Goal: Task Accomplishment & Management: Complete application form

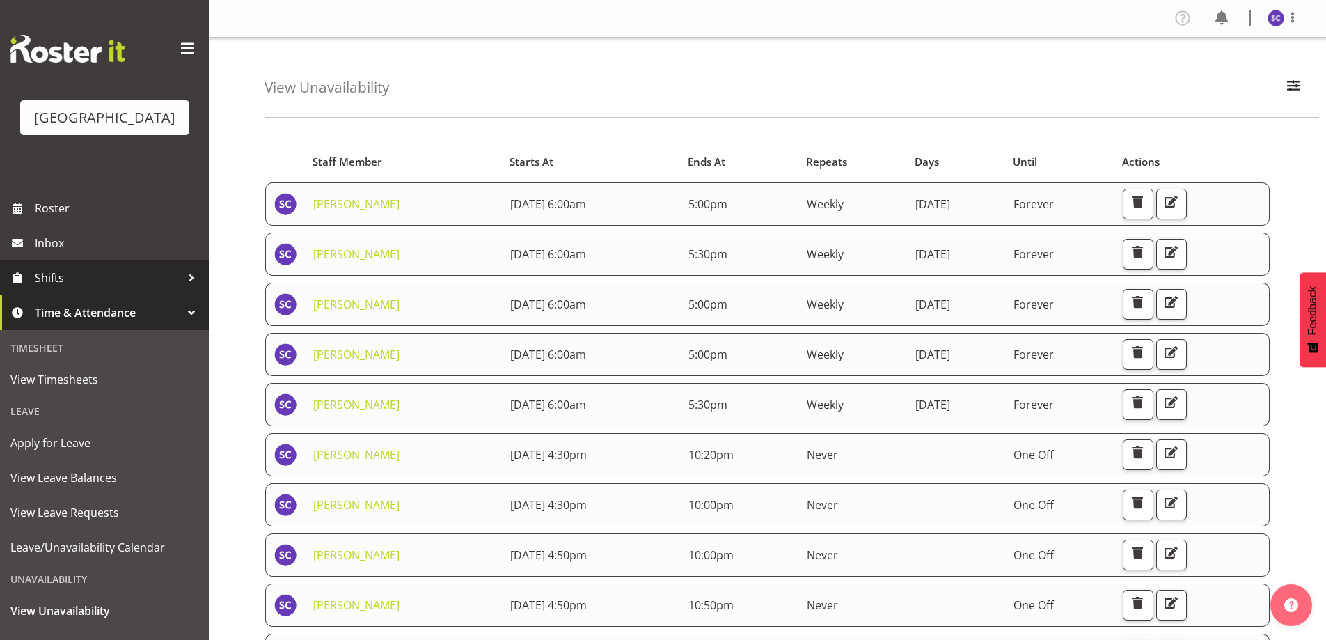
click at [84, 288] on span "Shifts" at bounding box center [108, 277] width 146 height 21
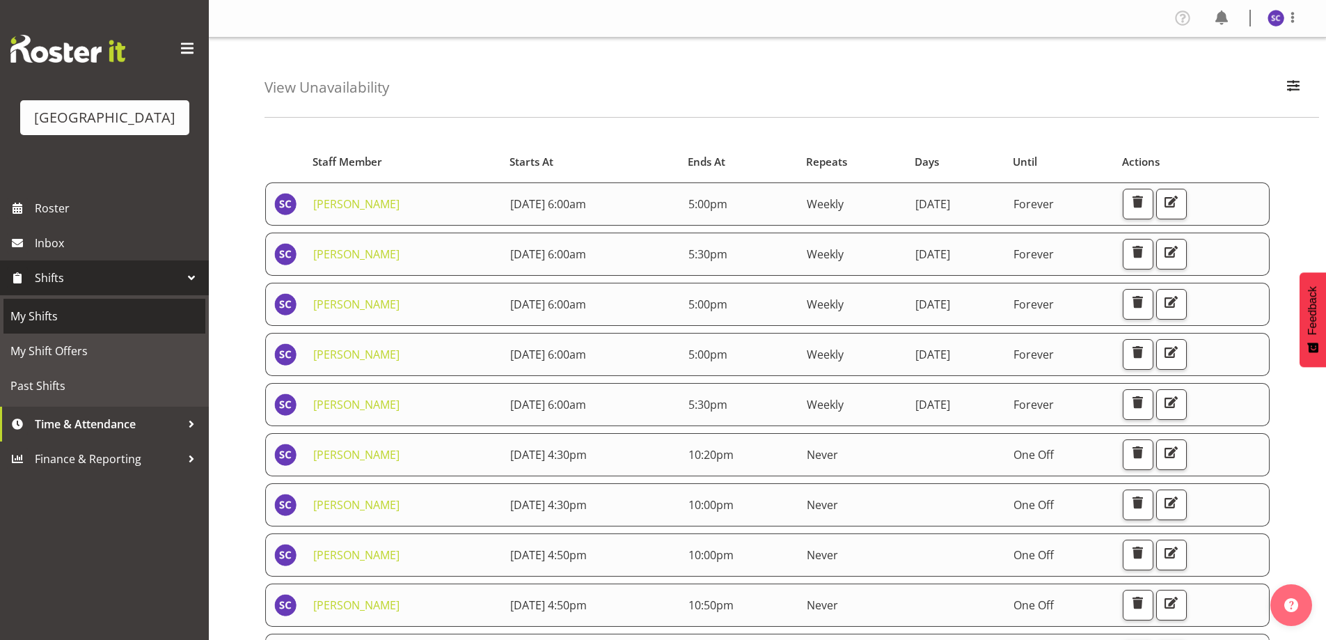
click at [51, 327] on span "My Shifts" at bounding box center [104, 316] width 188 height 21
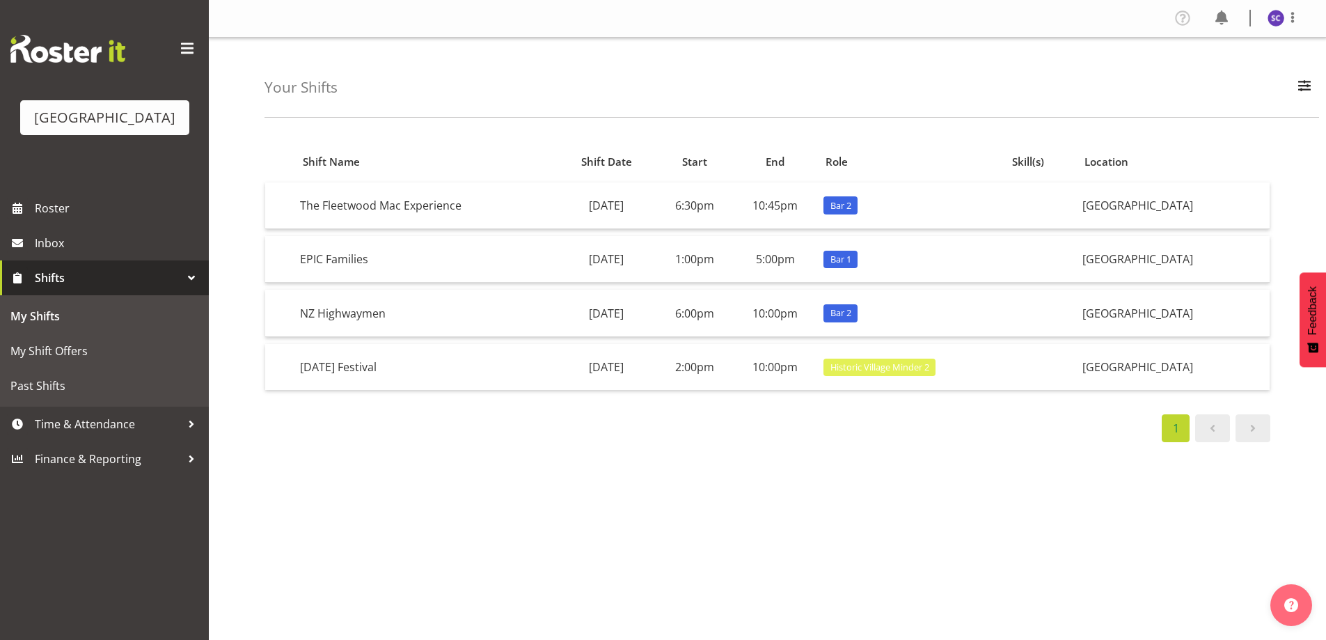
click at [1252, 428] on span at bounding box center [1253, 428] width 17 height 17
click at [50, 434] on span "Time & Attendance" at bounding box center [108, 424] width 146 height 21
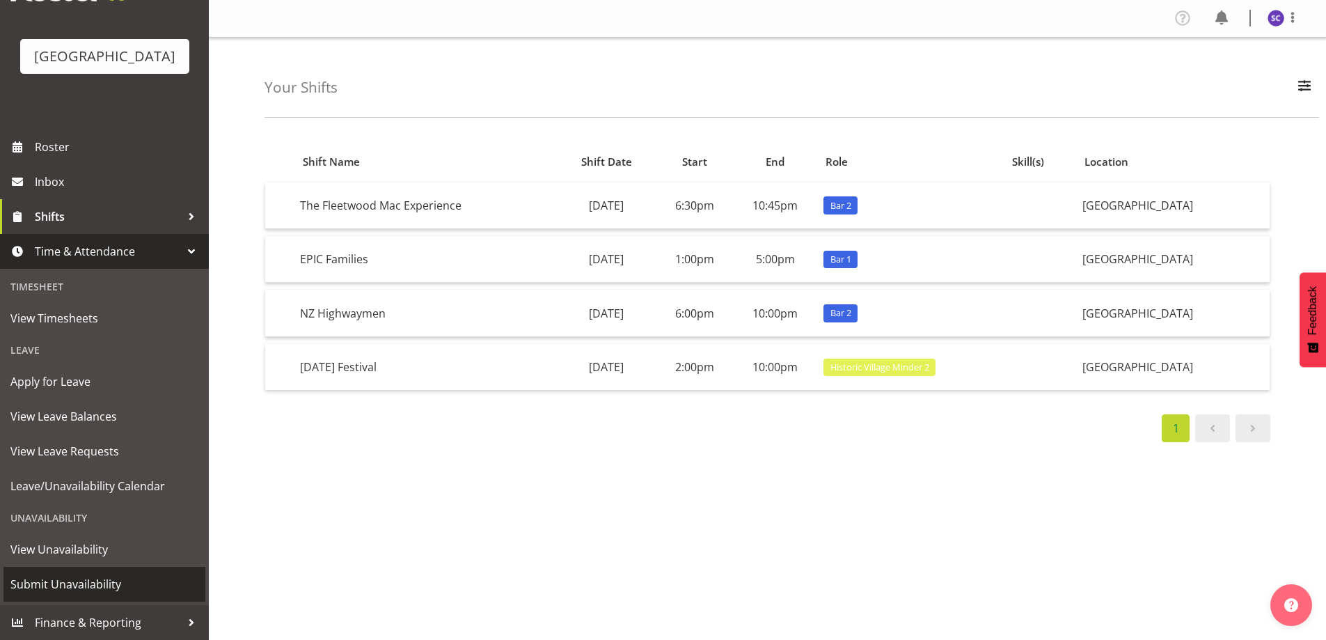
scroll to position [82, 0]
click at [68, 572] on link "Submit Unavailability" at bounding box center [104, 584] width 202 height 35
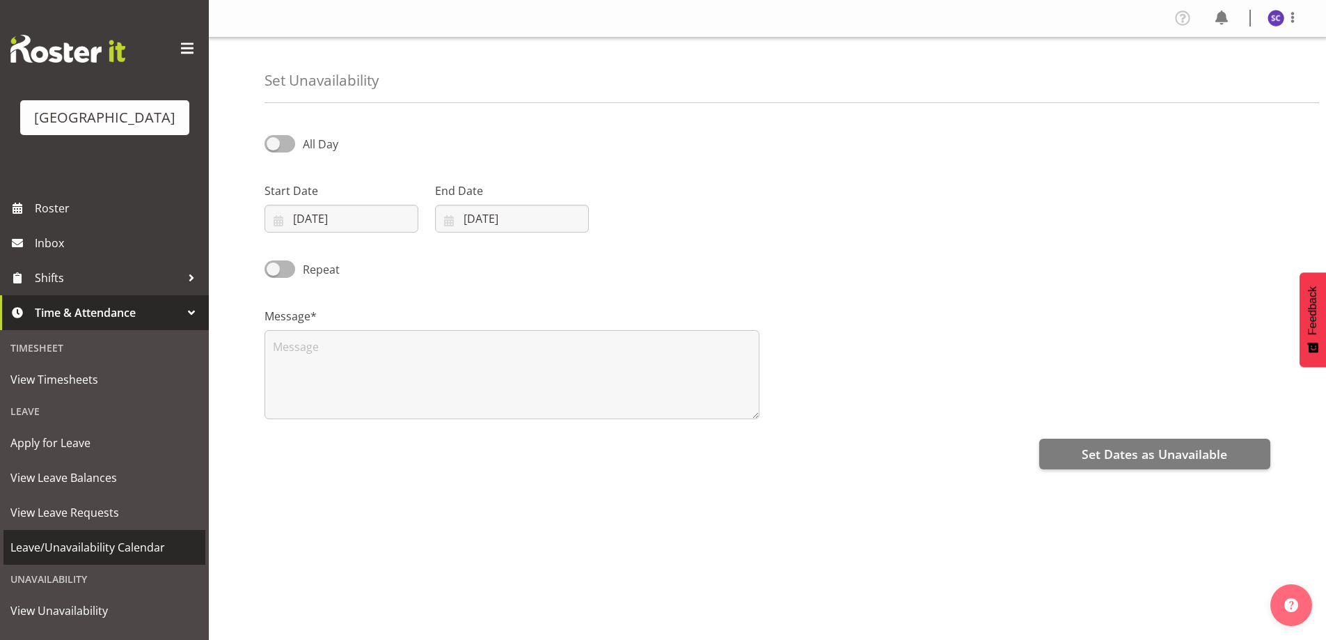
select select "9"
select select "2025"
click at [299, 211] on input "07/10/2025" at bounding box center [342, 219] width 154 height 28
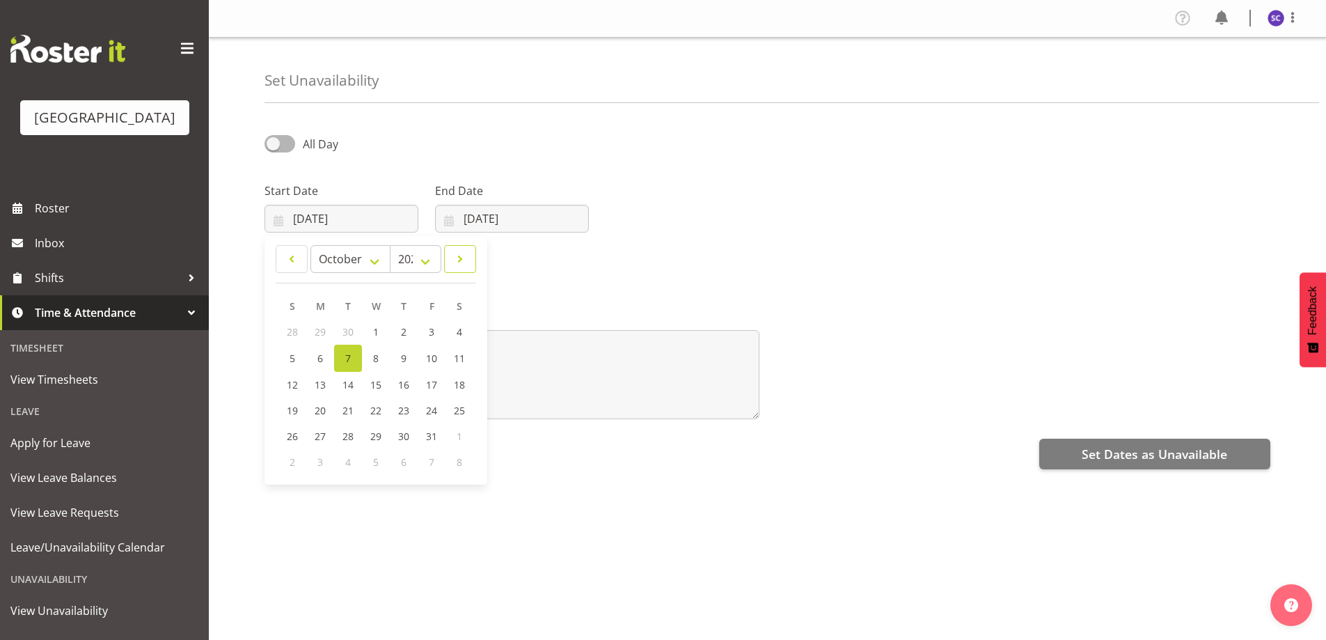
click at [453, 249] on link at bounding box center [460, 259] width 32 height 28
select select "10"
click at [297, 354] on link "2" at bounding box center [293, 358] width 28 height 26
type input "02/11/2025"
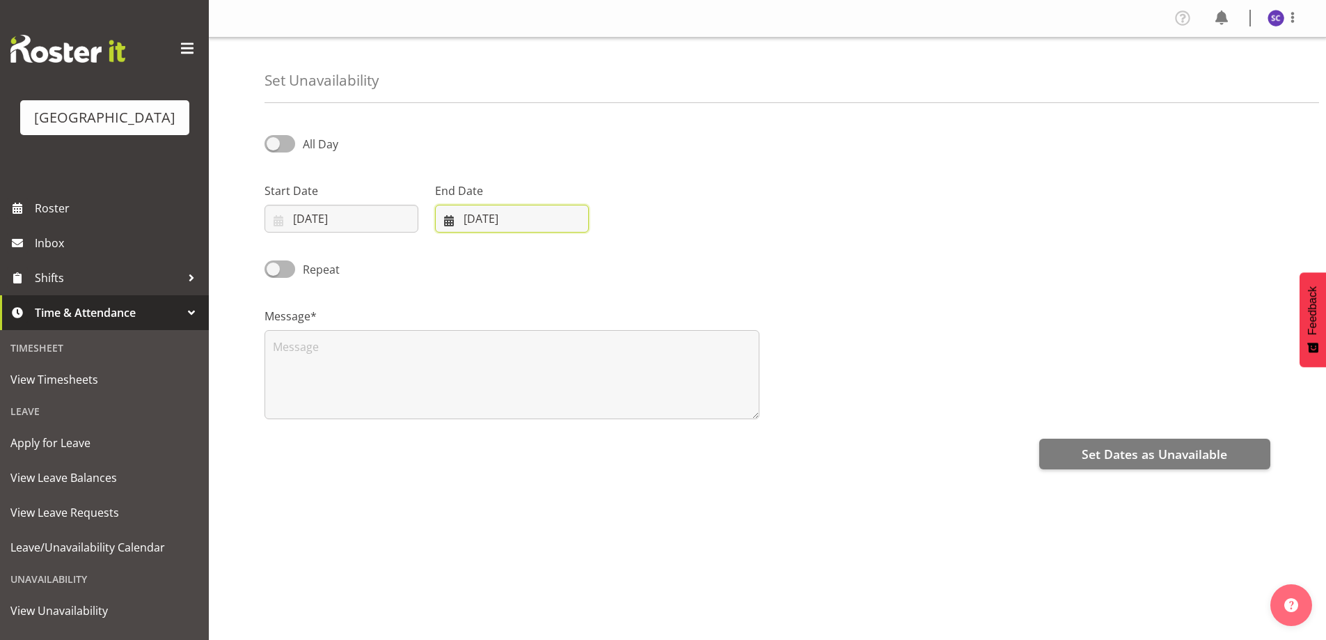
click at [482, 213] on input "07/10/2025" at bounding box center [512, 219] width 154 height 28
click at [643, 257] on link at bounding box center [629, 259] width 35 height 28
select select "10"
click at [460, 350] on link "2" at bounding box center [463, 358] width 28 height 26
type input "02/11/2025"
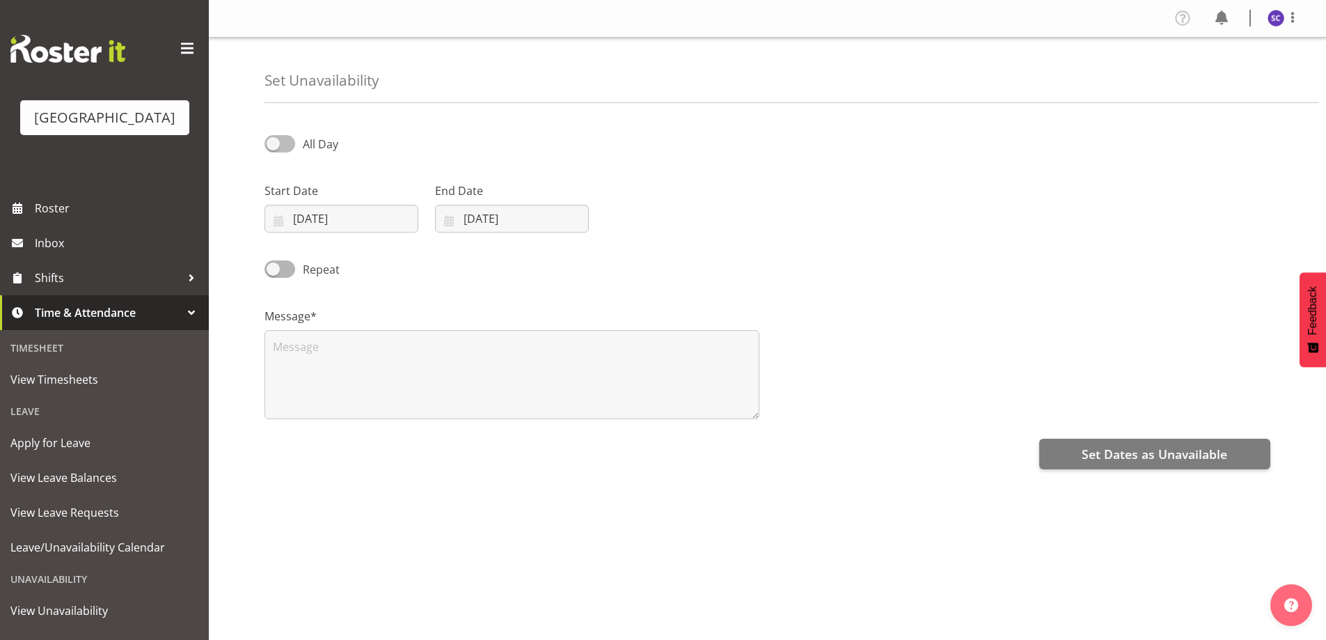
click at [292, 144] on span at bounding box center [280, 143] width 31 height 17
click at [274, 144] on input "All Day" at bounding box center [269, 143] width 9 height 9
checkbox input "true"
select select "11"
select select "17"
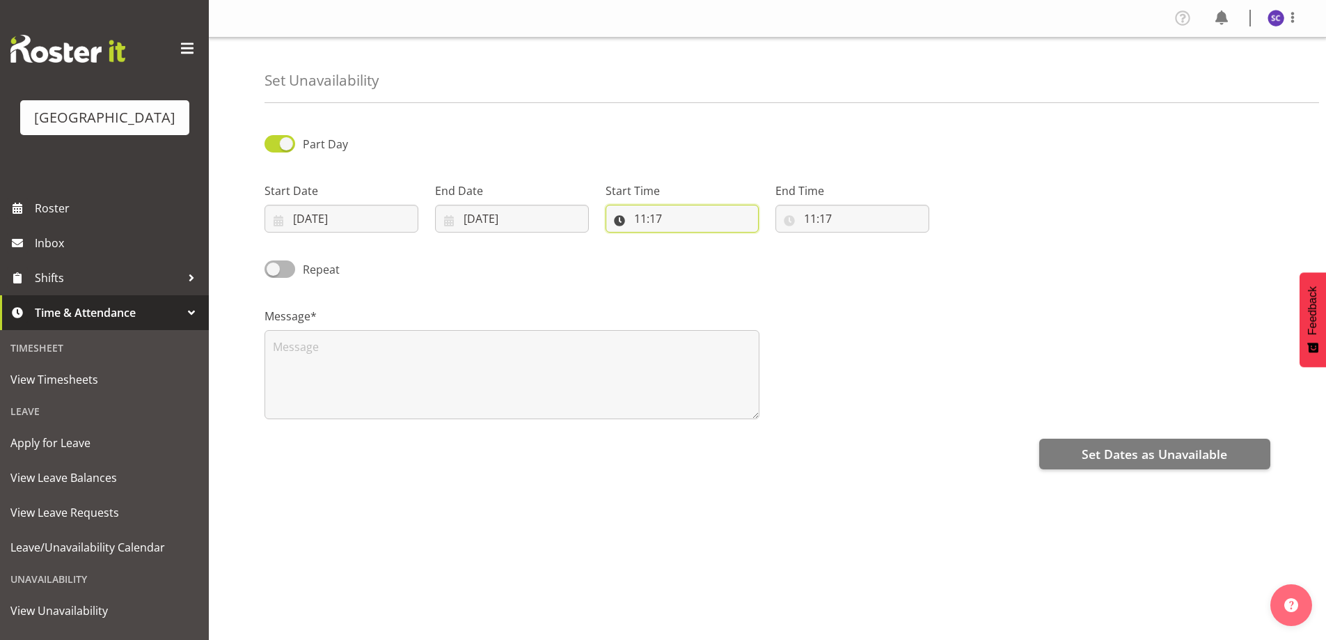
click at [643, 215] on input "11:17" at bounding box center [683, 219] width 154 height 28
click at [699, 253] on select "00 01 02 03 04 05 06 07 08 09 10 11 12 13 14 15 16 17 18 19 20 21 22 23" at bounding box center [700, 255] width 31 height 28
select select "17"
click at [685, 241] on select "00 01 02 03 04 05 06 07 08 09 10 11 12 13 14 15 16 17 18 19 20 21 22 23" at bounding box center [700, 255] width 31 height 28
type input "17:17"
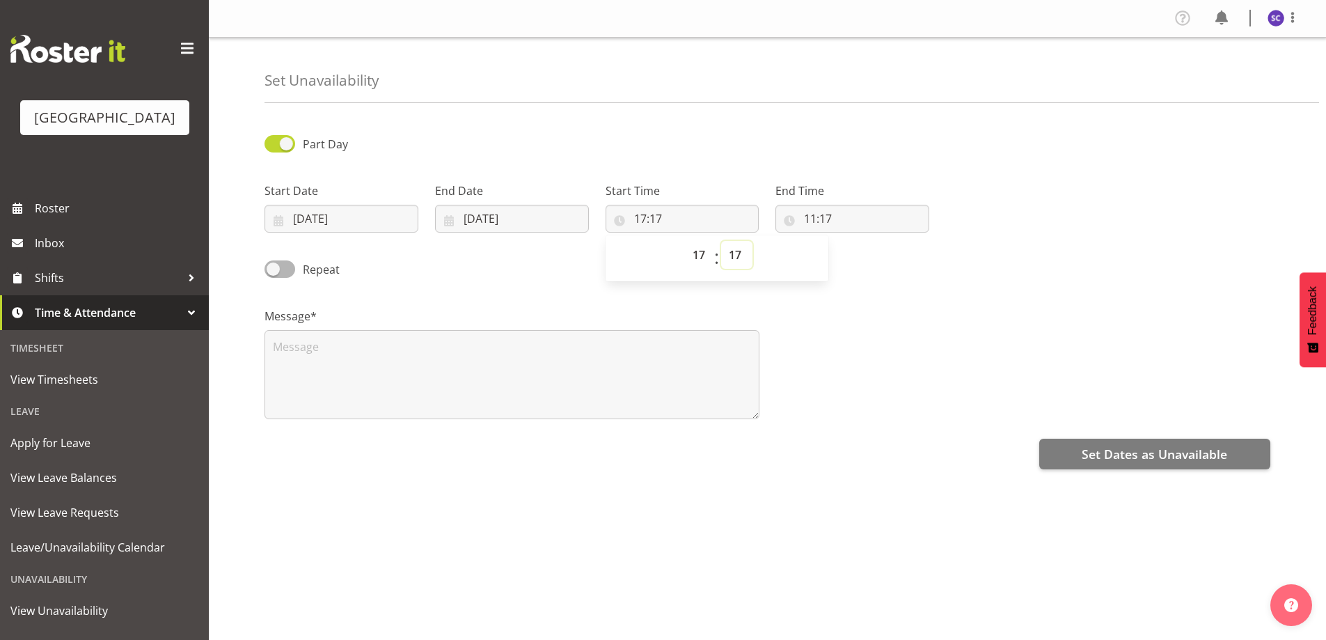
click at [726, 247] on select "00 01 02 03 04 05 06 07 08 09 10 11 12 13 14 15 16 17 18 19 20 21 22 23 24 25 2…" at bounding box center [736, 255] width 31 height 28
select select "0"
click at [721, 241] on select "00 01 02 03 04 05 06 07 08 09 10 11 12 13 14 15 16 17 18 19 20 21 22 23 24 25 2…" at bounding box center [736, 255] width 31 height 28
type input "17:00"
click at [810, 214] on input "11:17" at bounding box center [853, 219] width 154 height 28
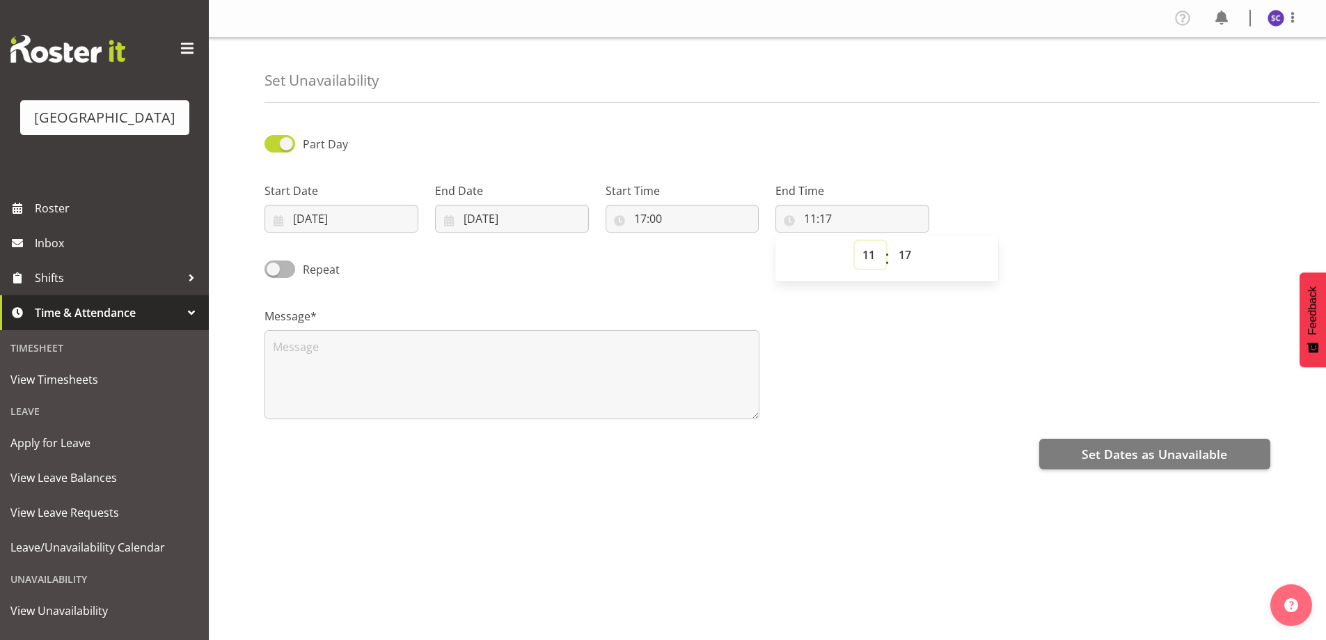
click at [864, 253] on select "00 01 02 03 04 05 06 07 08 09 10 11 12 13 14 15 16 17 18 19 20 21 22 23" at bounding box center [870, 255] width 31 height 28
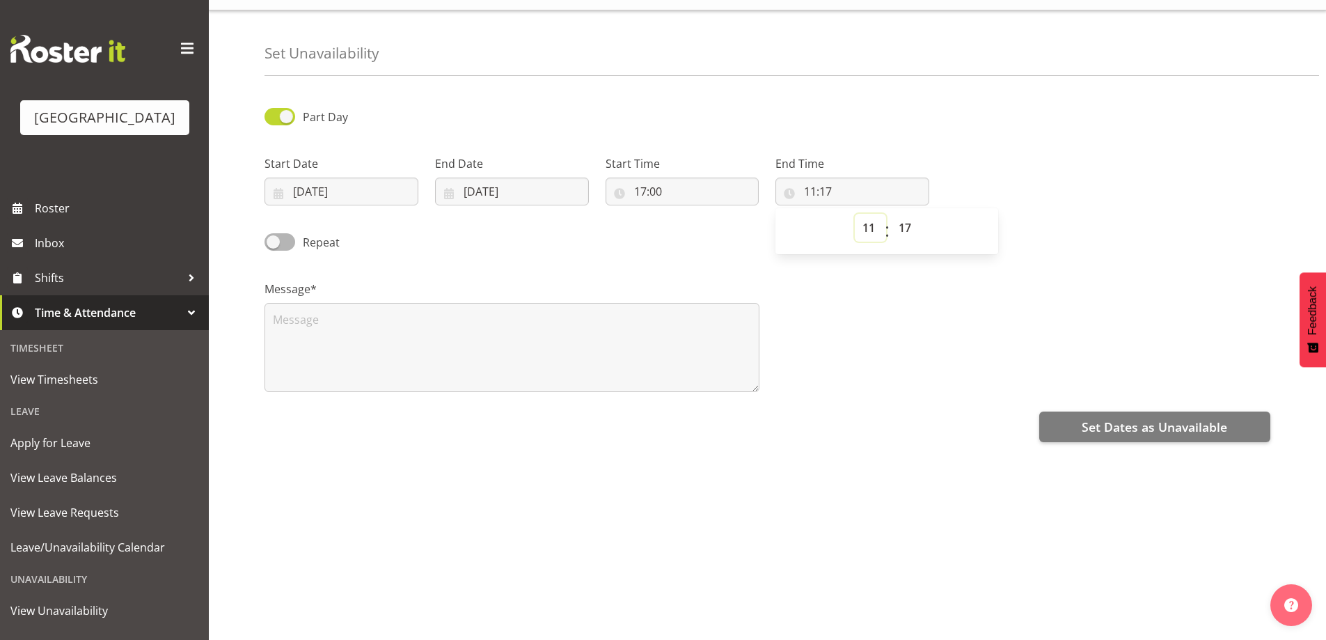
scroll to position [41, 0]
click at [872, 210] on select "00 01 02 03 04 05 06 07 08 09 10 11 12 13 14 15 16 17 18 19 20 21 22 23" at bounding box center [870, 224] width 31 height 28
click at [878, 210] on select "00 01 02 03 04 05 06 07 08 09 10 11 12 13 14 15 16 17 18 19 20 21 22 23" at bounding box center [870, 224] width 31 height 28
select select "22"
click at [855, 210] on select "00 01 02 03 04 05 06 07 08 09 10 11 12 13 14 15 16 17 18 19 20 21 22 23" at bounding box center [870, 224] width 31 height 28
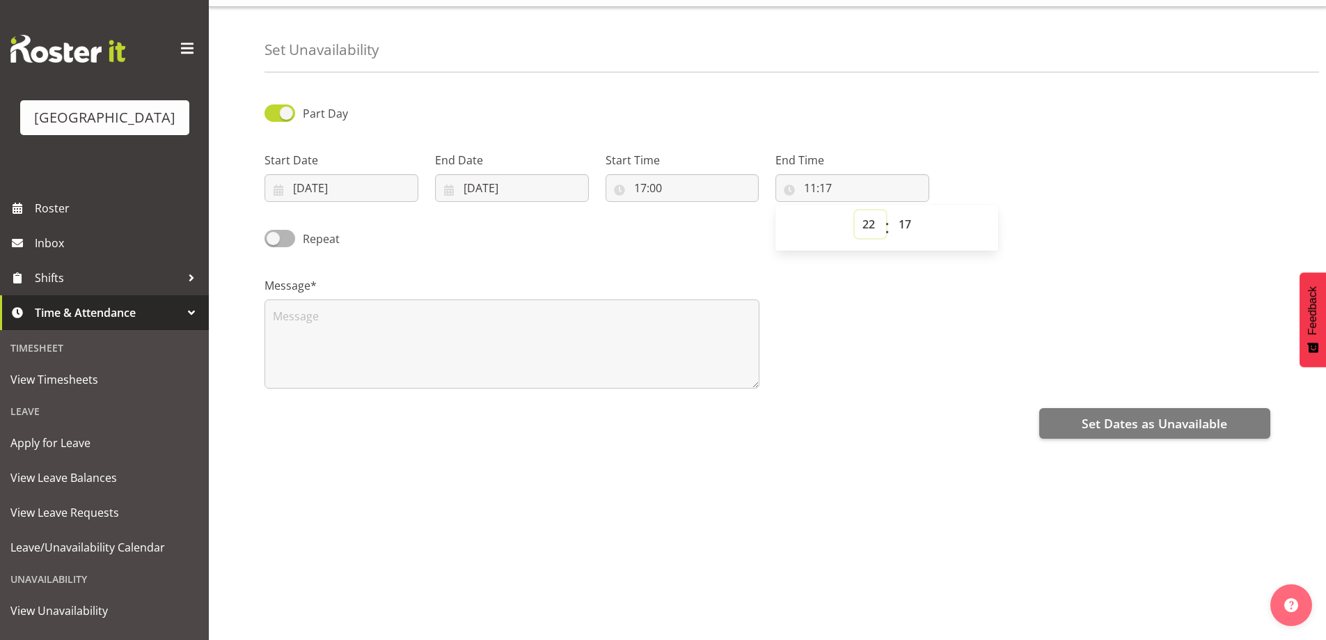
type input "22:17"
click at [907, 210] on select "00 01 02 03 04 05 06 07 08 09 10 11 12 13 14 15 16 17 18 19 20 21 22 23 24 25 2…" at bounding box center [906, 224] width 31 height 28
select select "30"
click at [891, 210] on select "00 01 02 03 04 05 06 07 08 09 10 11 12 13 14 15 16 17 18 19 20 21 22 23 24 25 2…" at bounding box center [906, 224] width 31 height 28
type input "22:30"
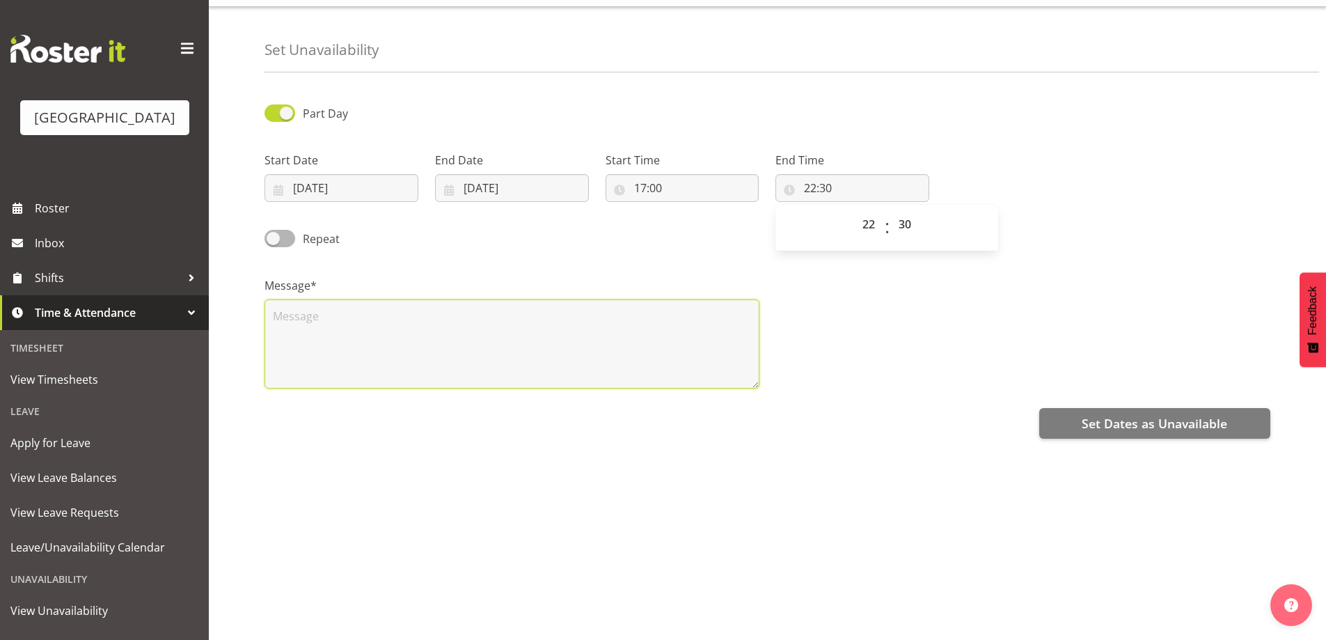
click at [520, 322] on textarea at bounding box center [512, 343] width 495 height 89
type textarea "Family time"
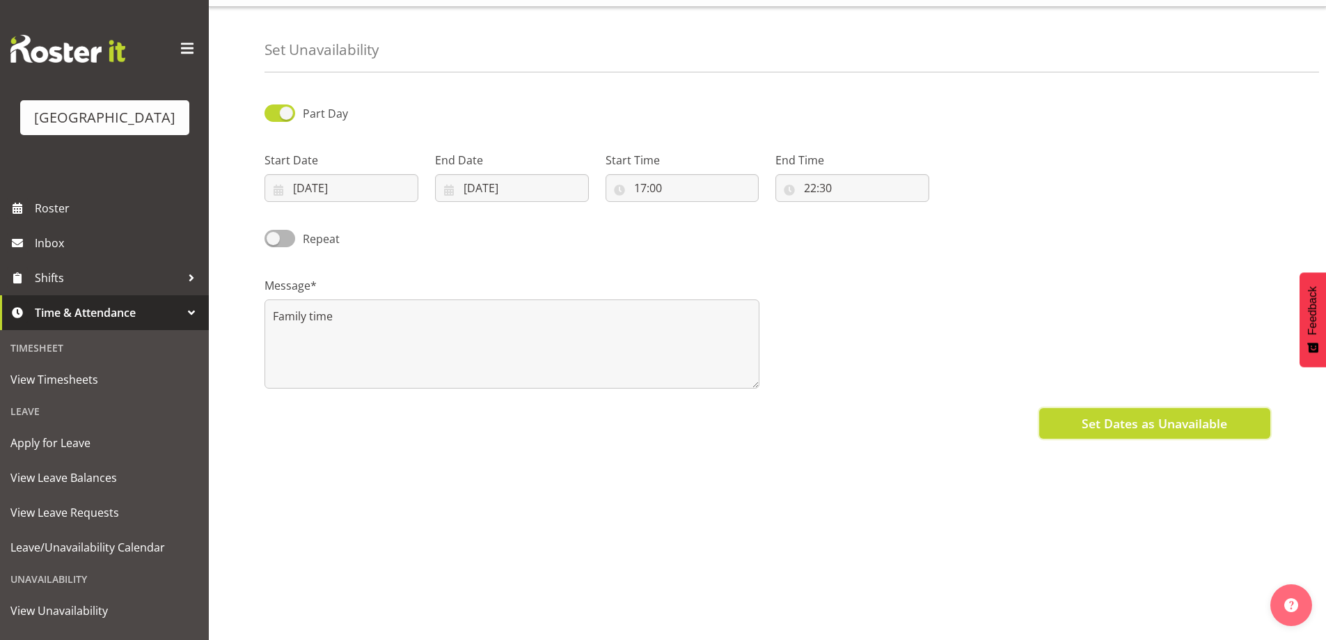
click at [1128, 414] on span "Set Dates as Unavailable" at bounding box center [1155, 423] width 146 height 18
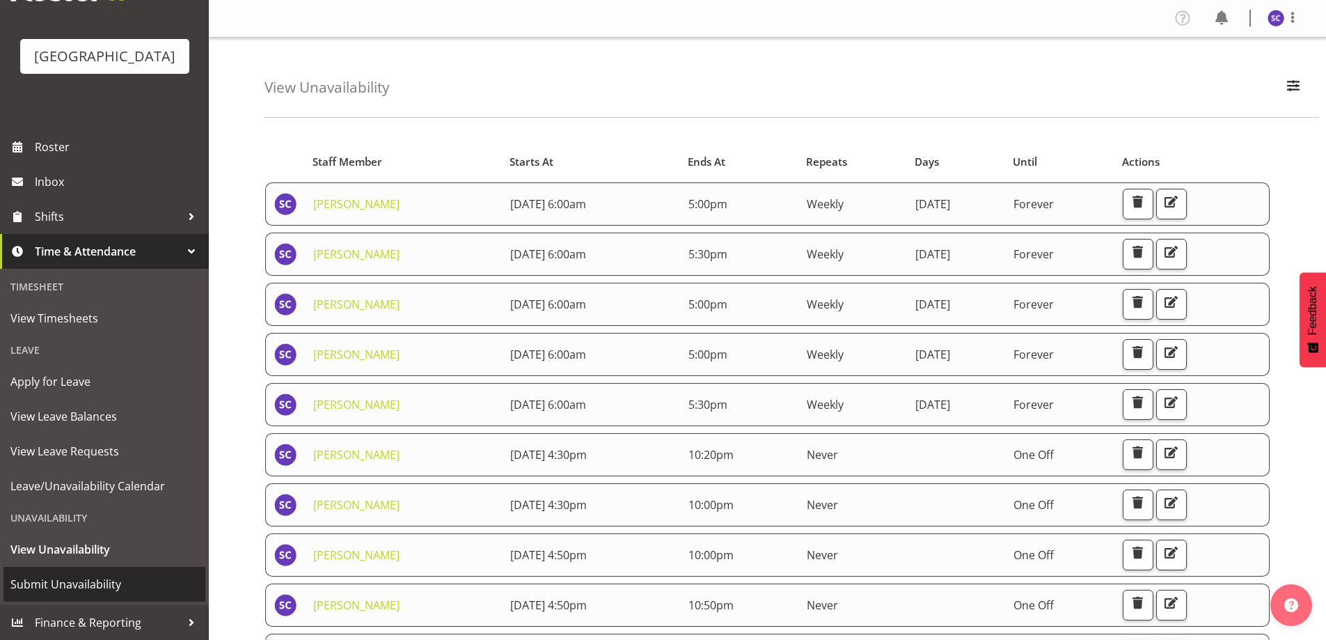
scroll to position [82, 0]
click at [75, 592] on span "Submit Unavailability" at bounding box center [104, 584] width 188 height 21
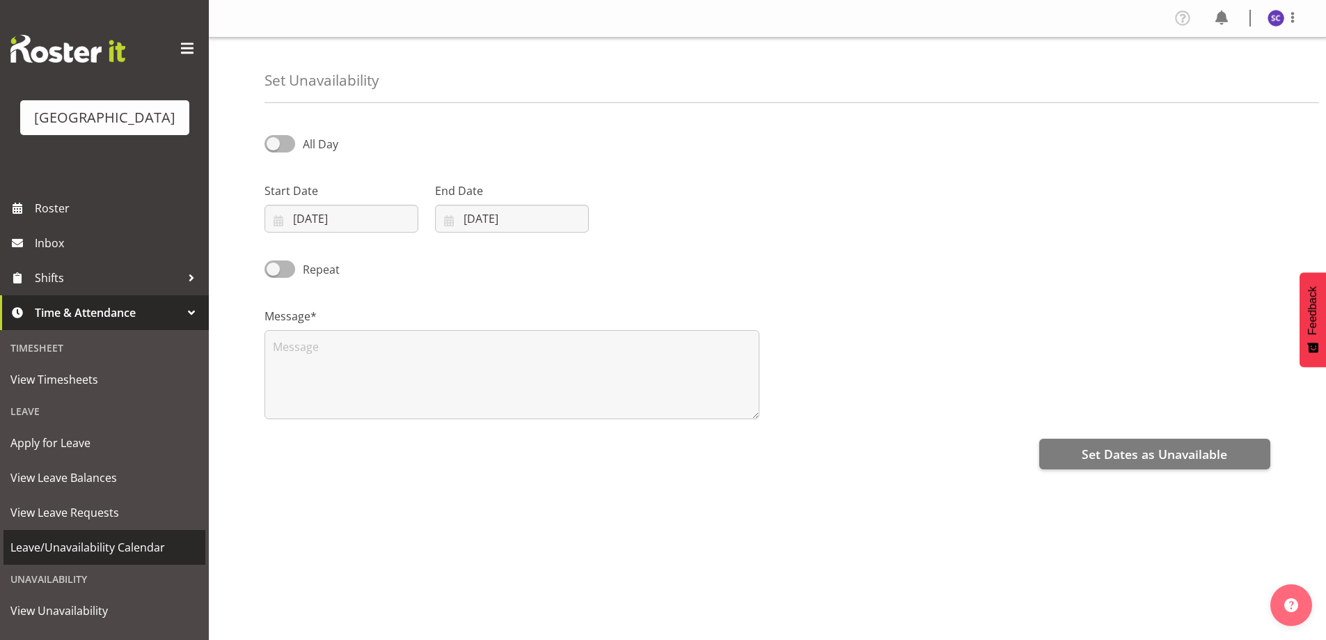
select select "9"
select select "2025"
click at [330, 217] on input "07/10/2025" at bounding box center [342, 219] width 154 height 28
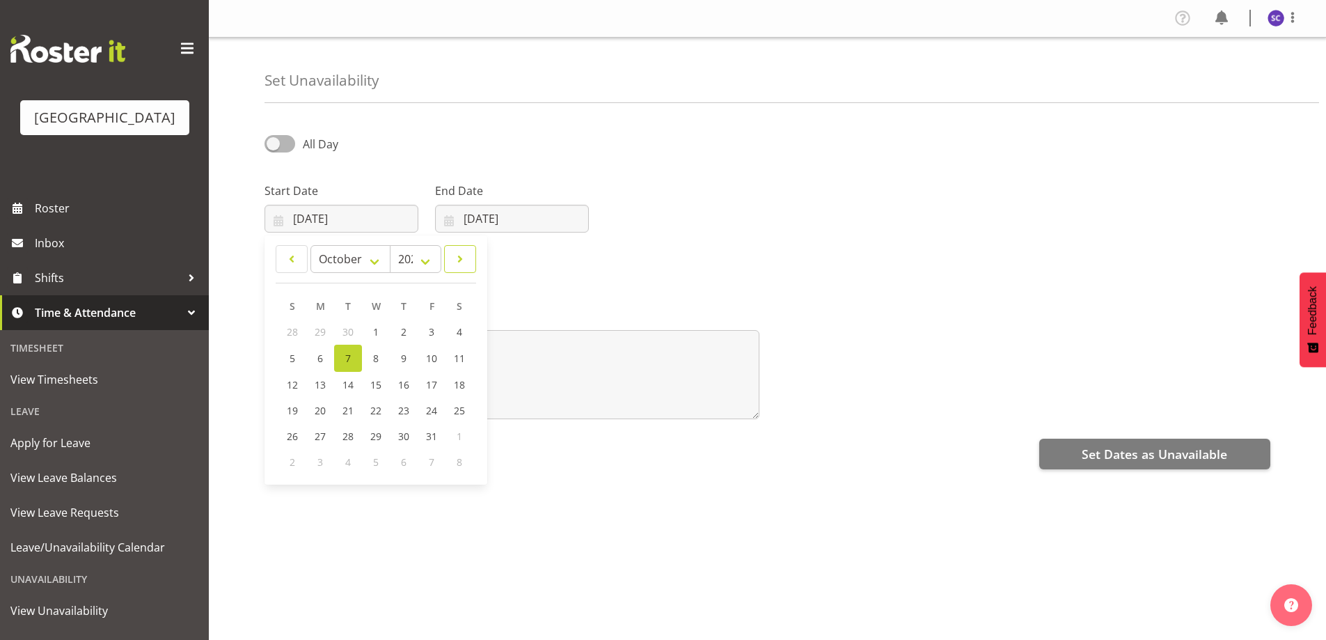
click at [462, 259] on span at bounding box center [460, 259] width 14 height 17
select select "10"
click at [290, 458] on span "30" at bounding box center [292, 460] width 11 height 13
type input "30/11/2025"
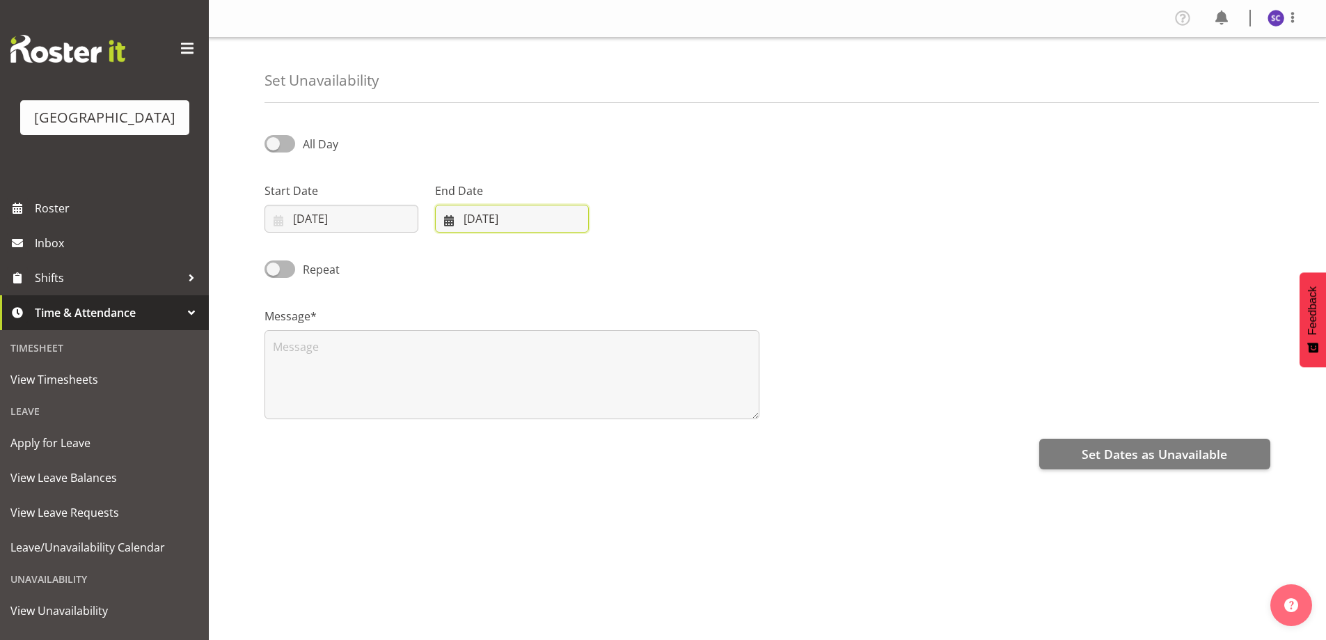
click at [460, 219] on input "[DATE]" at bounding box center [512, 219] width 154 height 28
click at [627, 258] on span at bounding box center [629, 259] width 17 height 17
select select "10"
click at [456, 453] on link "30" at bounding box center [463, 461] width 28 height 26
type input "30/11/2025"
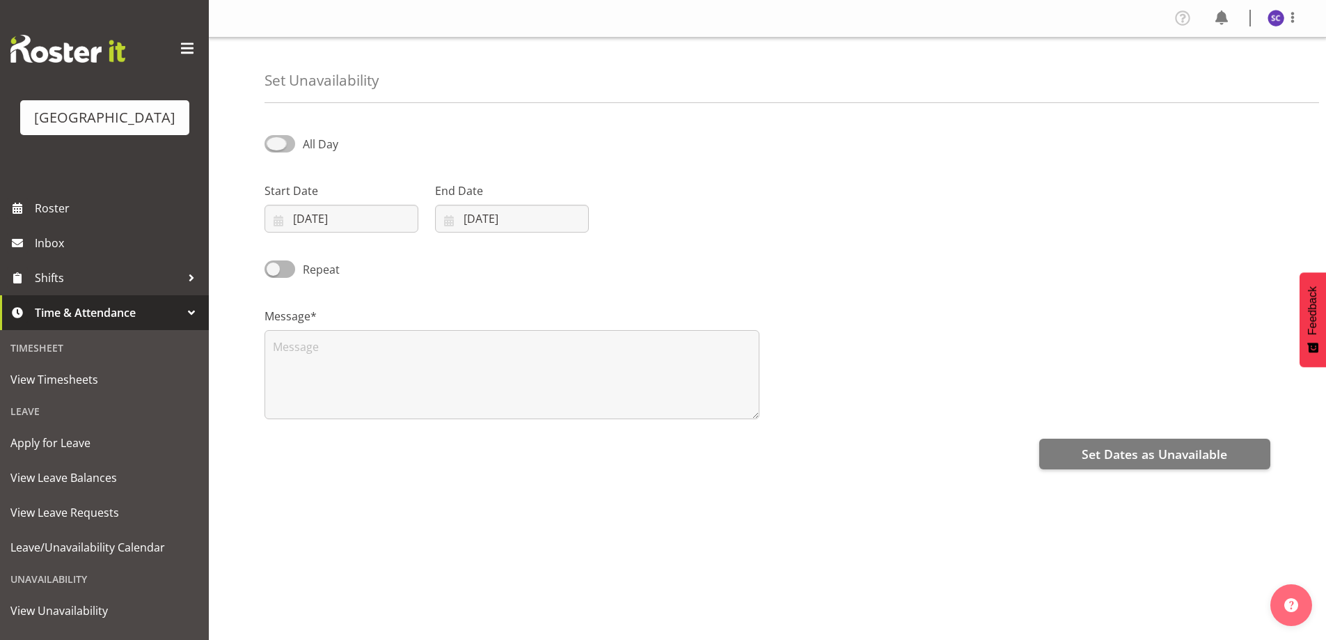
click at [286, 145] on span at bounding box center [280, 143] width 31 height 17
click at [274, 145] on input "All Day" at bounding box center [269, 143] width 9 height 9
checkbox input "true"
select select "11"
select select "17"
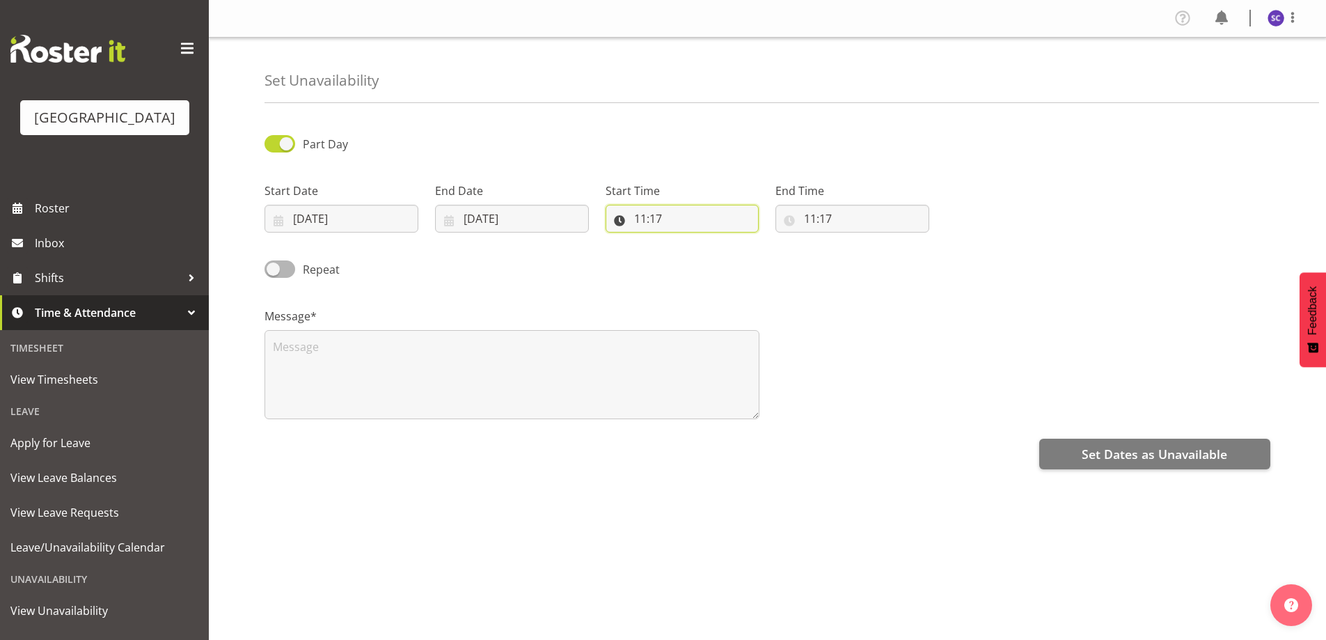
click at [637, 216] on input "11:17" at bounding box center [683, 219] width 154 height 28
click at [705, 253] on select "00 01 02 03 04 05 06 07 08 09 10 11 12 13 14 15 16 17 18 19 20 21 22 23" at bounding box center [700, 255] width 31 height 28
select select "16"
click at [685, 241] on select "00 01 02 03 04 05 06 07 08 09 10 11 12 13 14 15 16 17 18 19 20 21 22 23" at bounding box center [700, 255] width 31 height 28
type input "16:17"
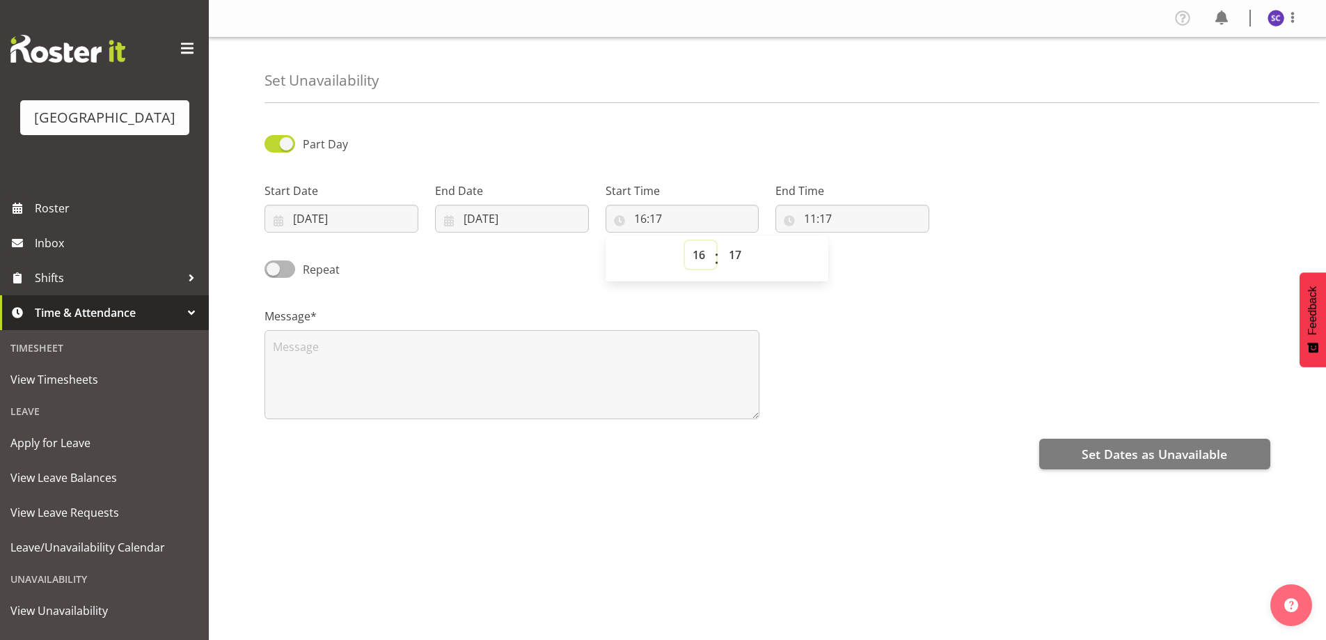
click at [690, 244] on select "00 01 02 03 04 05 06 07 08 09 10 11 12 13 14 15 16 17 18 19 20 21 22 23" at bounding box center [700, 255] width 31 height 28
select select "17"
click at [685, 241] on select "00 01 02 03 04 05 06 07 08 09 10 11 12 13 14 15 16 17 18 19 20 21 22 23" at bounding box center [700, 255] width 31 height 28
type input "17:17"
click at [742, 250] on select "00 01 02 03 04 05 06 07 08 09 10 11 12 13 14 15 16 17 18 19 20 21 22 23 24 25 2…" at bounding box center [736, 255] width 31 height 28
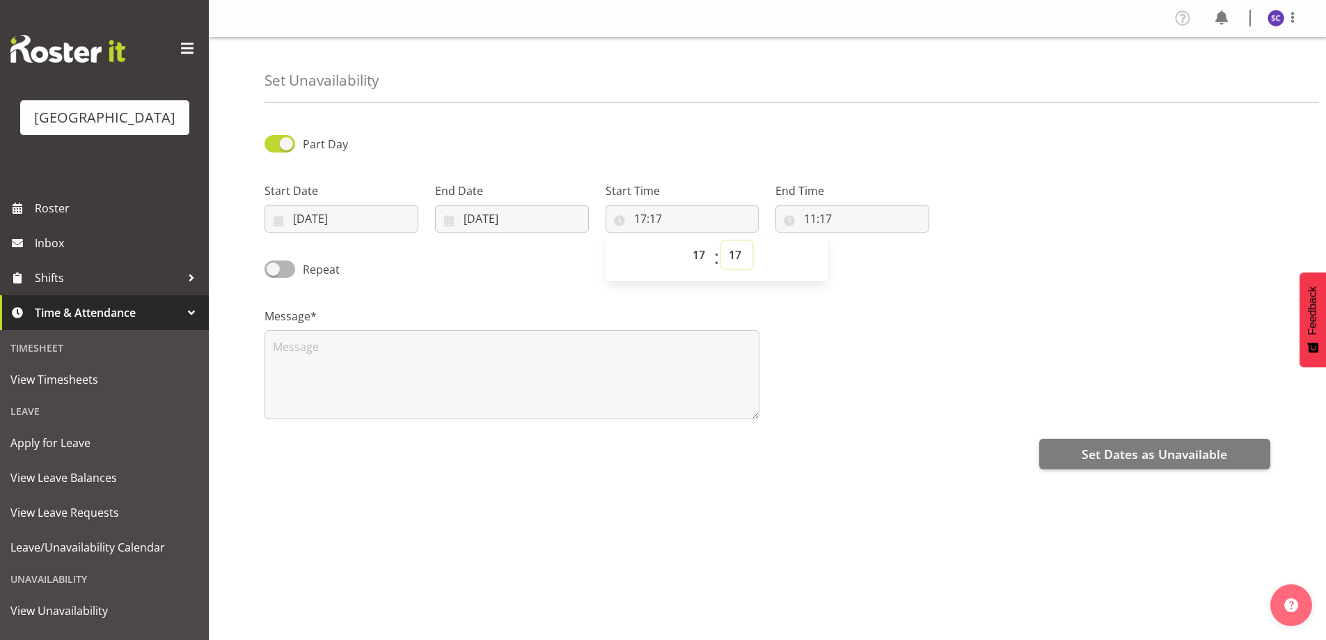
select select "0"
click at [721, 241] on select "00 01 02 03 04 05 06 07 08 09 10 11 12 13 14 15 16 17 18 19 20 21 22 23 24 25 2…" at bounding box center [736, 255] width 31 height 28
type input "17:00"
click at [811, 208] on input "11:17" at bounding box center [853, 219] width 154 height 28
click at [808, 216] on input "11:17" at bounding box center [853, 219] width 154 height 28
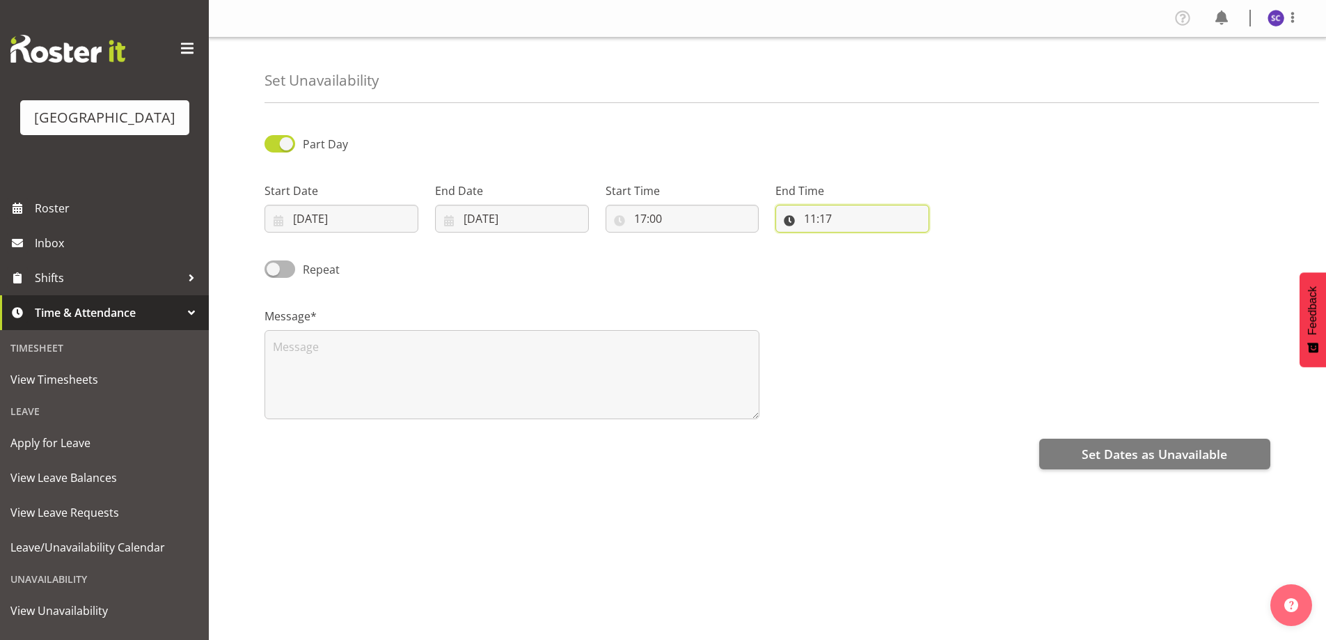
click at [810, 214] on input "11:17" at bounding box center [853, 219] width 154 height 28
click at [865, 251] on select "00 01 02 03 04 05 06 07 08 09 10 11 12 13 14 15 16 17 18 19 20 21 22 23" at bounding box center [870, 255] width 31 height 28
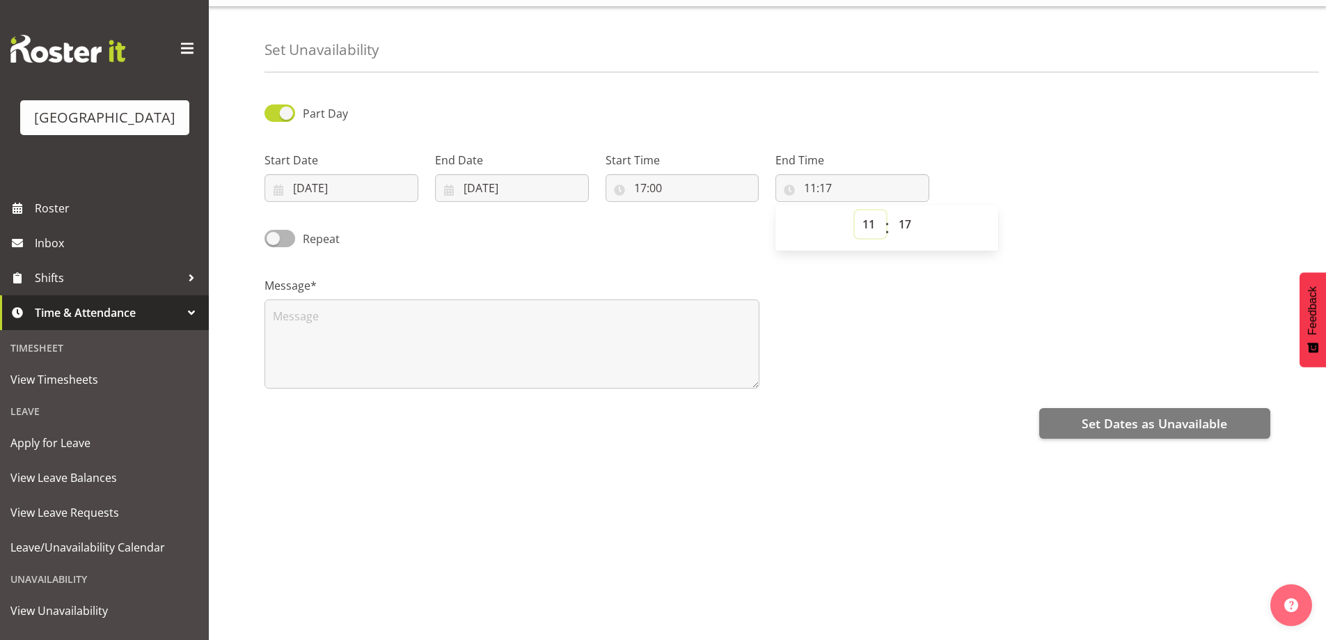
scroll to position [41, 0]
click at [877, 216] on select "00 01 02 03 04 05 06 07 08 09 10 11 12 13 14 15 16 17 18 19 20 21 22 23" at bounding box center [870, 224] width 31 height 28
select select "23"
click at [855, 210] on select "00 01 02 03 04 05 06 07 08 09 10 11 12 13 14 15 16 17 18 19 20 21 22 23" at bounding box center [870, 224] width 31 height 28
type input "23:17"
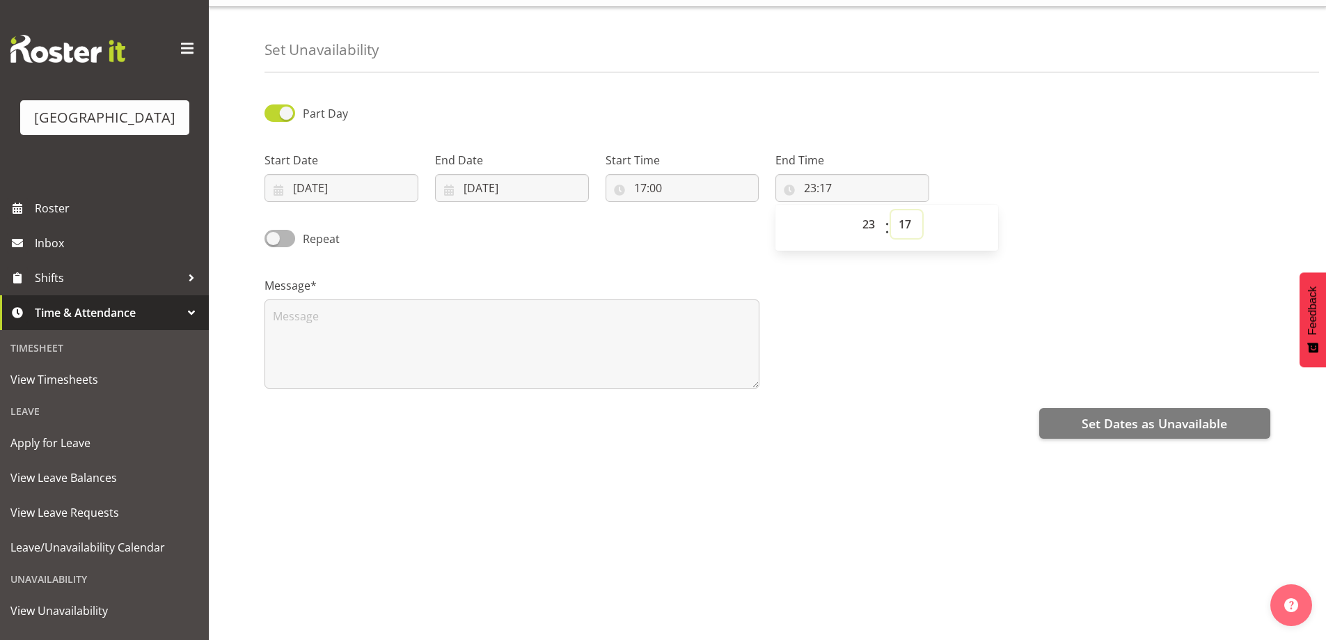
click at [906, 210] on select "00 01 02 03 04 05 06 07 08 09 10 11 12 13 14 15 16 17 18 19 20 21 22 23 24 25 2…" at bounding box center [906, 224] width 31 height 28
select select "0"
click at [891, 210] on select "00 01 02 03 04 05 06 07 08 09 10 11 12 13 14 15 16 17 18 19 20 21 22 23 24 25 2…" at bounding box center [906, 224] width 31 height 28
type input "23:00"
click at [411, 315] on textarea at bounding box center [512, 343] width 495 height 89
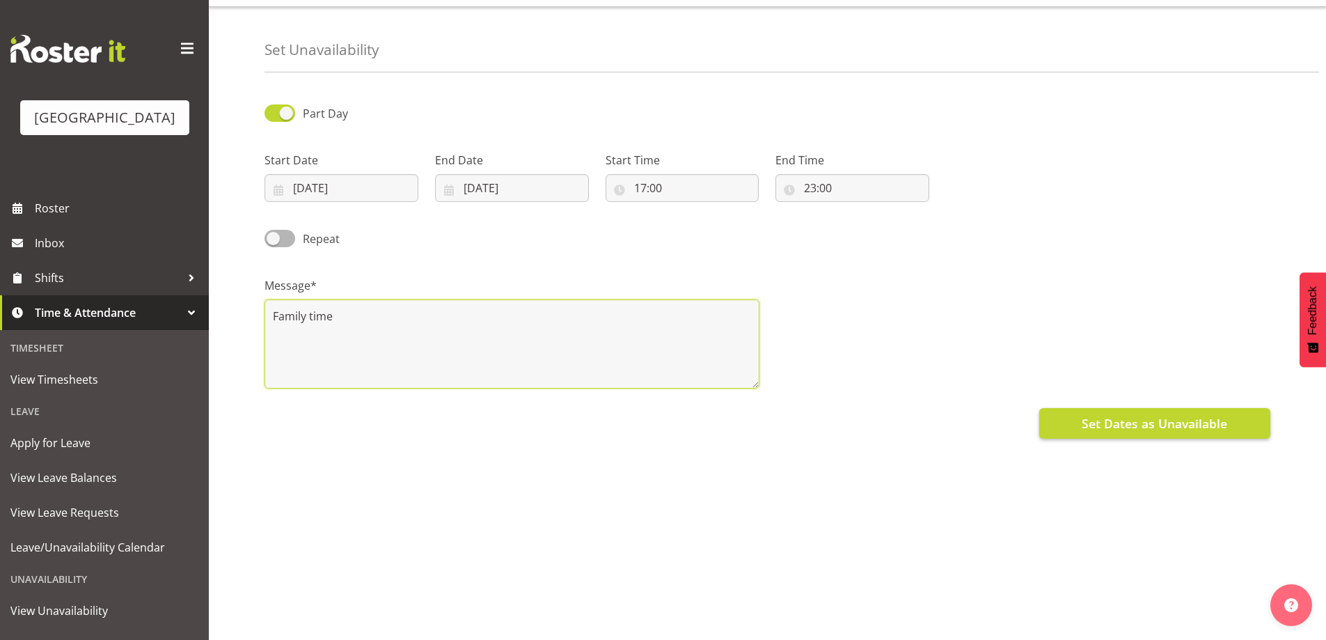
type textarea "Family time"
click at [1144, 419] on span "Set Dates as Unavailable" at bounding box center [1155, 423] width 146 height 18
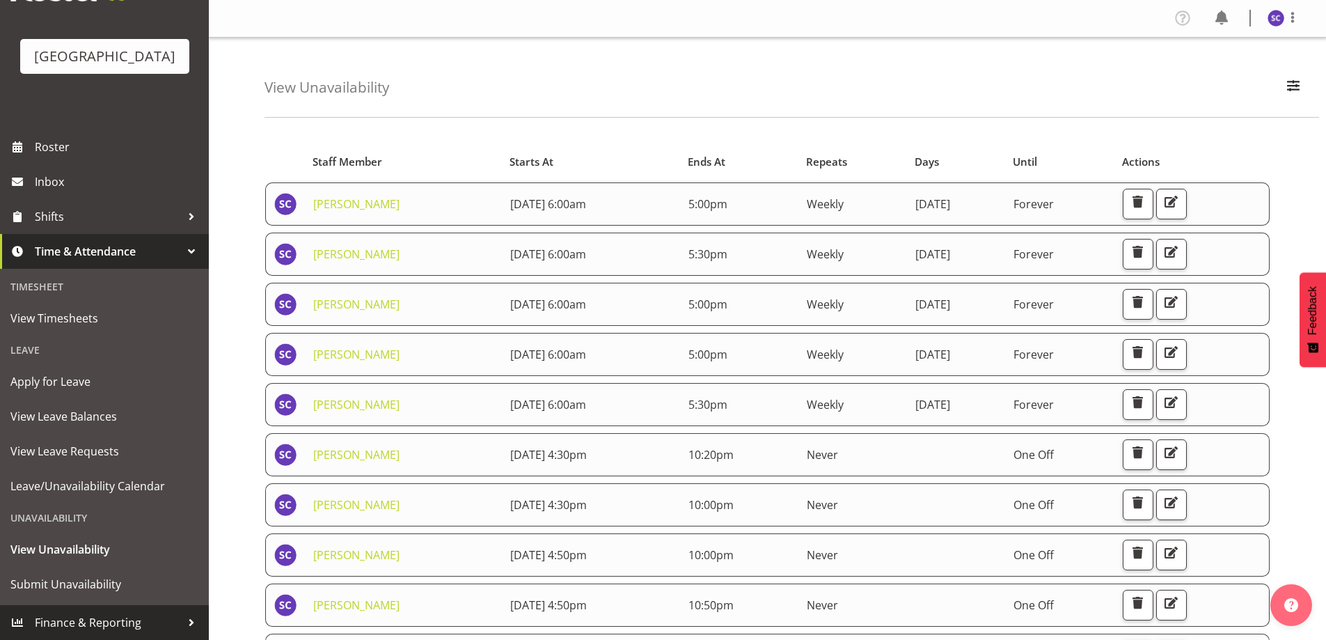
scroll to position [82, 0]
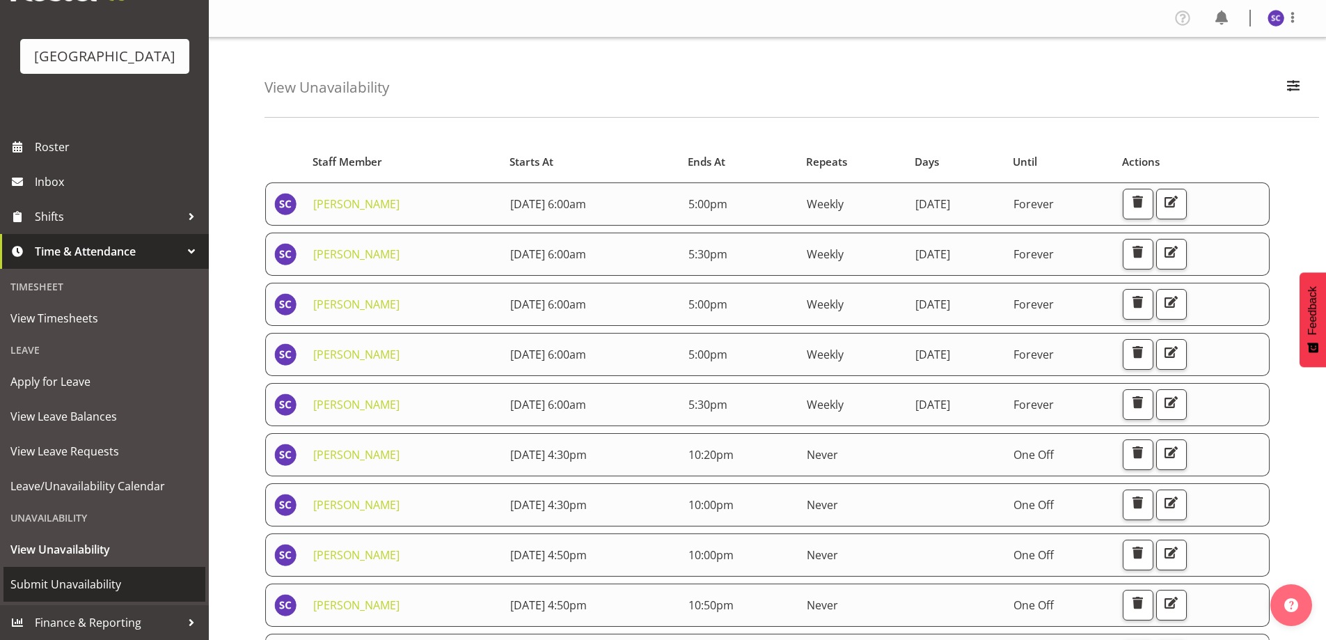
click at [73, 585] on span "Submit Unavailability" at bounding box center [104, 584] width 188 height 21
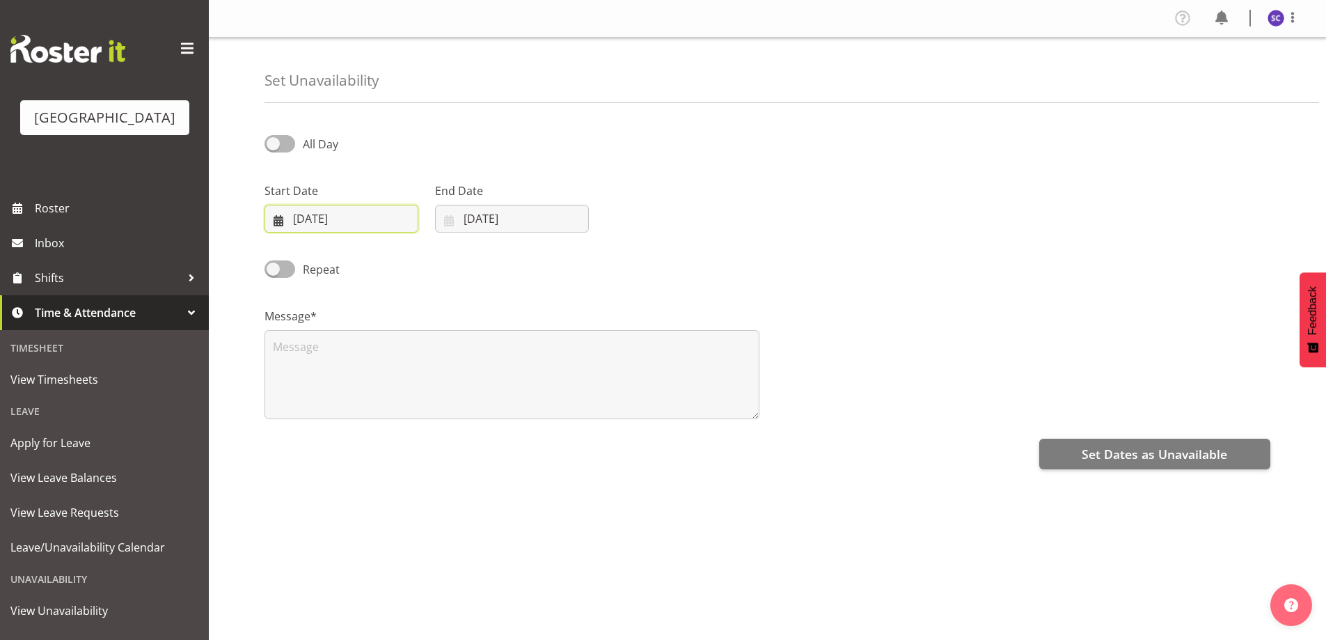
click at [299, 215] on input "[DATE]" at bounding box center [342, 219] width 154 height 28
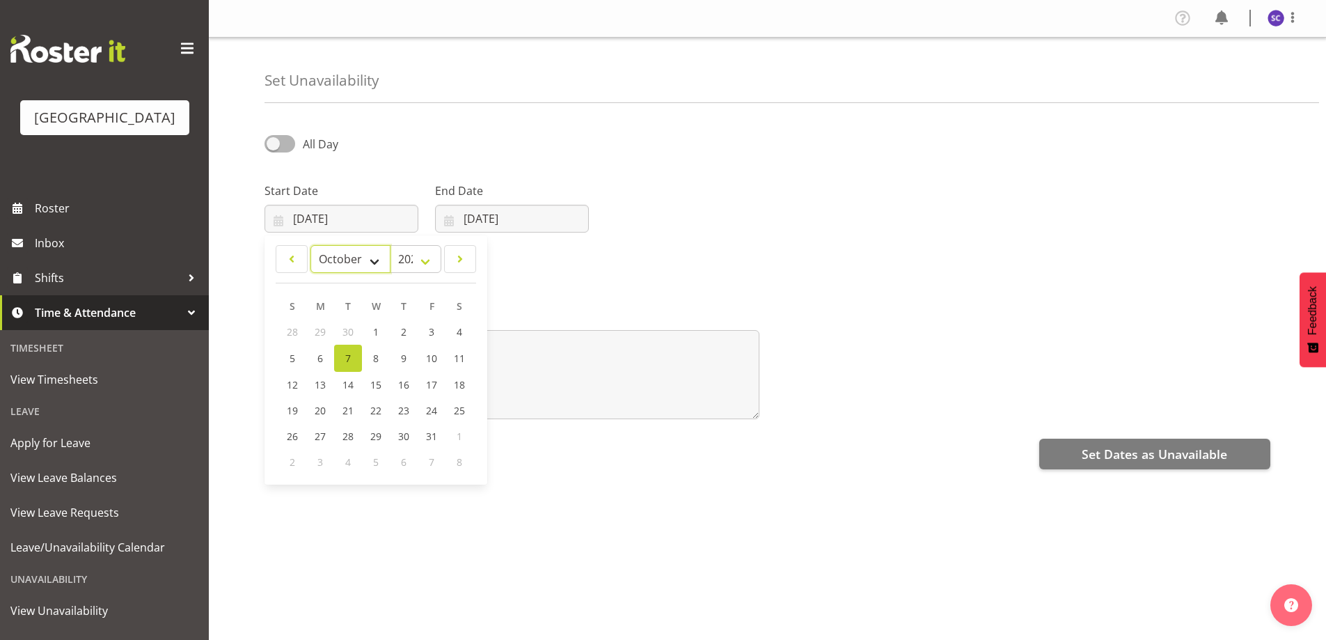
click at [373, 258] on select "January February March April May June July August September October November De…" at bounding box center [351, 259] width 80 height 28
select select "11"
click at [311, 245] on select "January February March April May June July August September October November De…" at bounding box center [351, 259] width 80 height 28
click at [297, 379] on span "14" at bounding box center [292, 383] width 11 height 13
type input "14/12/2025"
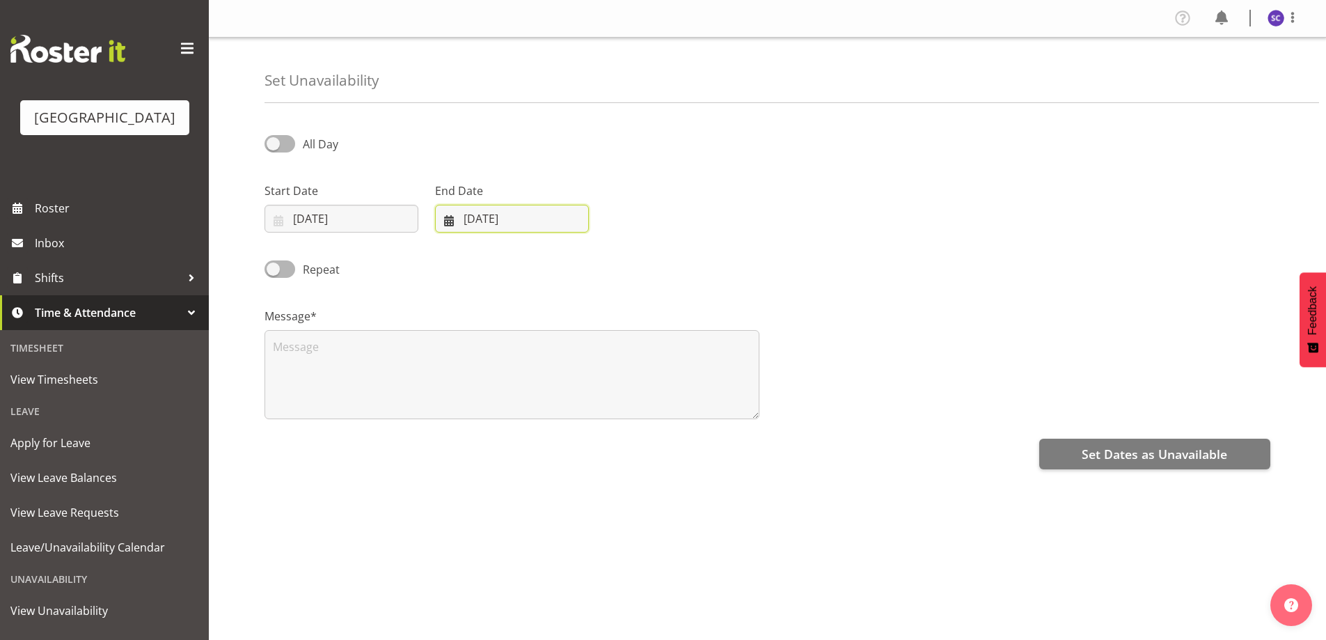
click at [482, 221] on input "07/10/2025" at bounding box center [512, 219] width 154 height 28
click at [527, 258] on select "January February March April May June July August September October November De…" at bounding box center [495, 259] width 95 height 28
select select "11"
click at [448, 245] on select "January February March April May June July August September October November De…" at bounding box center [495, 259] width 95 height 28
click at [463, 377] on span "14" at bounding box center [462, 383] width 11 height 13
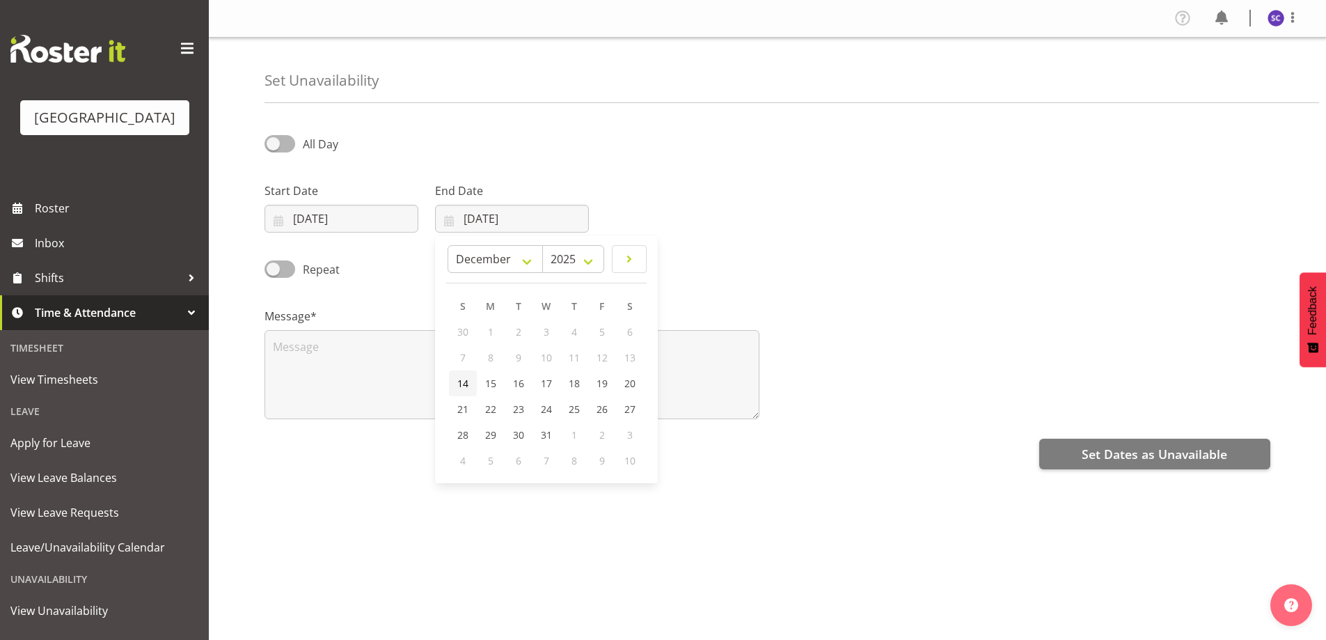
type input "14/12/2025"
click at [276, 138] on span at bounding box center [280, 143] width 31 height 17
click at [274, 139] on input "All Day" at bounding box center [269, 143] width 9 height 9
checkbox input "true"
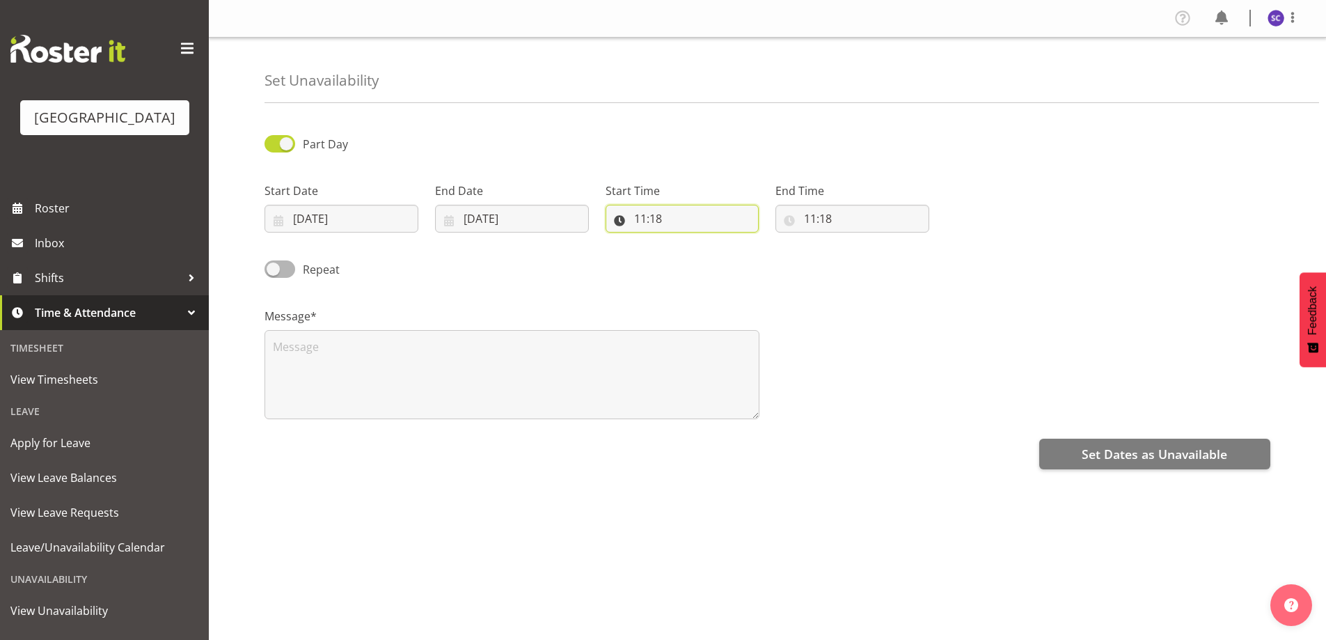
click at [640, 216] on input "11:18" at bounding box center [683, 219] width 154 height 28
click at [691, 253] on select "00 01 02 03 04 05 06 07 08 09 10 11 12 13 14 15 16 17 18 19 20 21 22 23" at bounding box center [700, 255] width 31 height 28
select select "16"
click at [685, 241] on select "00 01 02 03 04 05 06 07 08 09 10 11 12 13 14 15 16 17 18 19 20 21 22 23" at bounding box center [700, 255] width 31 height 28
type input "16:18"
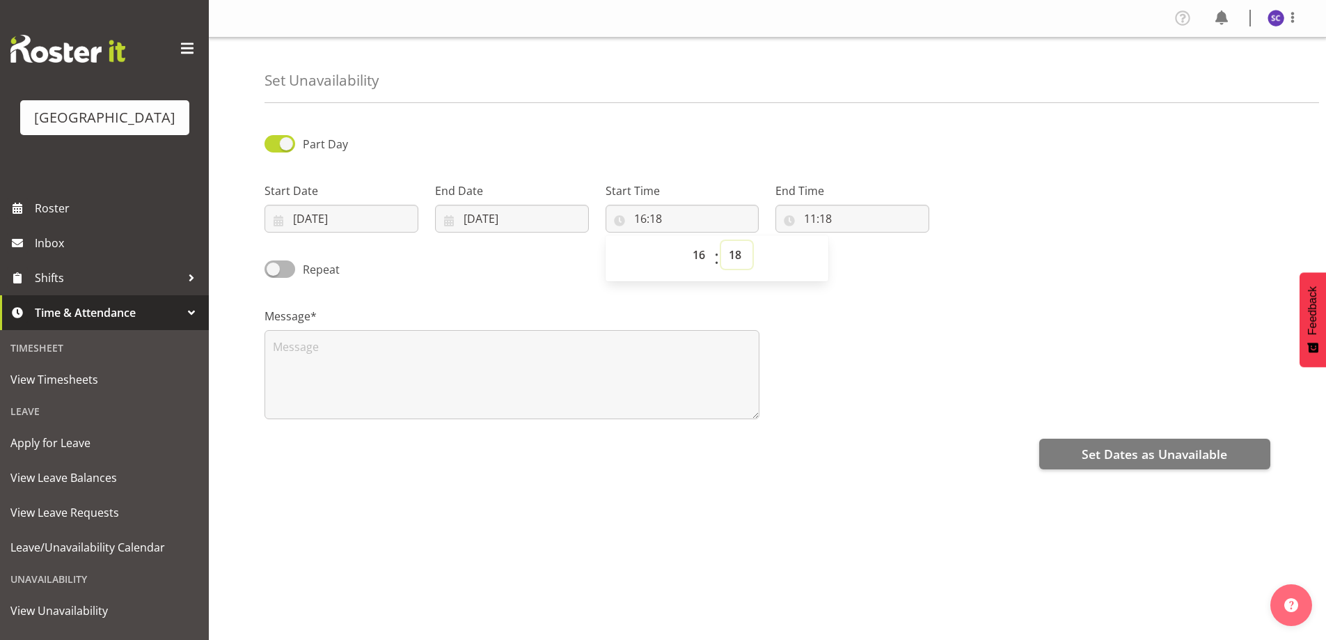
click at [738, 251] on select "00 01 02 03 04 05 06 07 08 09 10 11 12 13 14 15 16 17 18 19 20 21 22 23 24 25 2…" at bounding box center [736, 255] width 31 height 28
select select "0"
click at [721, 241] on select "00 01 02 03 04 05 06 07 08 09 10 11 12 13 14 15 16 17 18 19 20 21 22 23 24 25 2…" at bounding box center [736, 255] width 31 height 28
type input "16:00"
click at [820, 207] on input "11:18" at bounding box center [853, 219] width 154 height 28
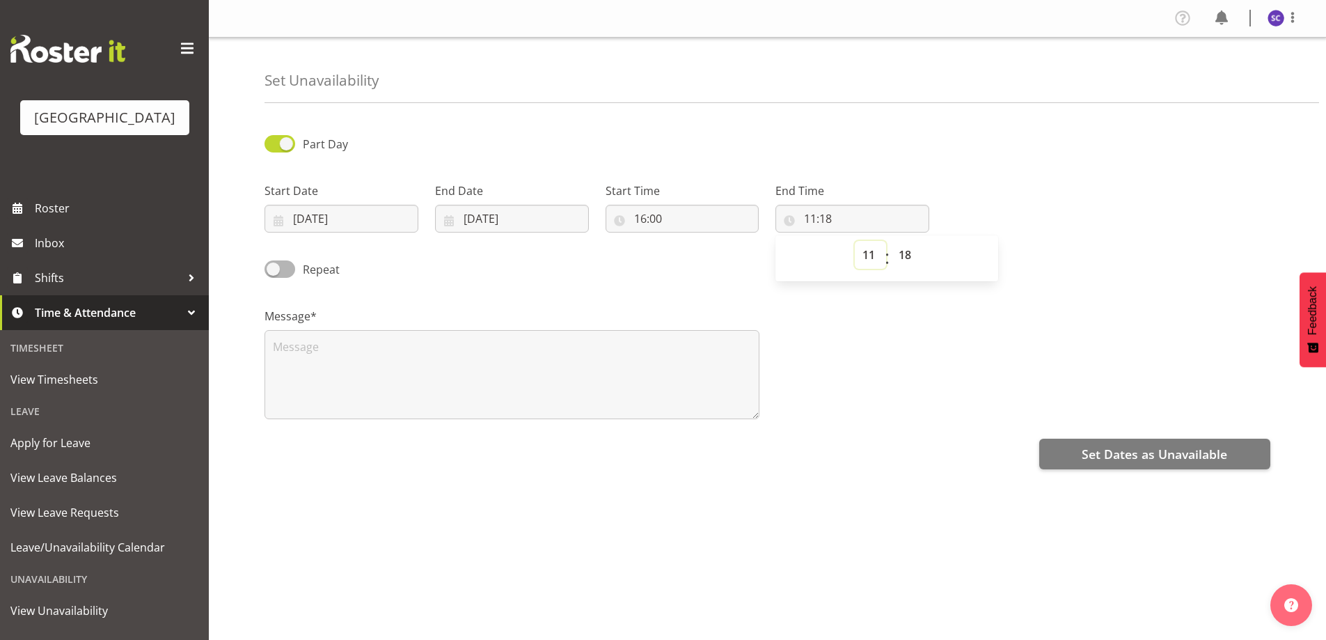
click at [865, 246] on select "00 01 02 03 04 05 06 07 08 09 10 11 12 13 14 15 16 17 18 19 20 21 22 23" at bounding box center [870, 255] width 31 height 28
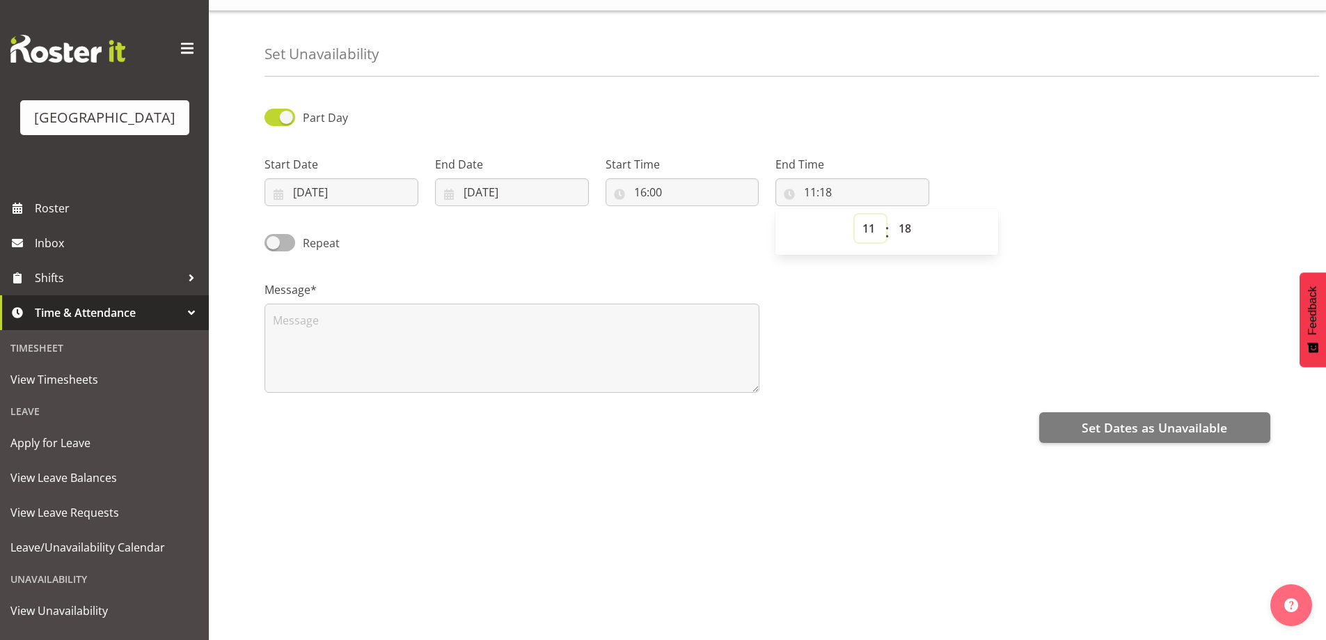
scroll to position [41, 0]
click at [874, 216] on select "00 01 02 03 04 05 06 07 08 09 10 11 12 13 14 15 16 17 18 19 20 21 22 23" at bounding box center [870, 224] width 31 height 28
click at [873, 210] on select "00 01 02 03 04 05 06 07 08 09 10 11 12 13 14 15 16 17 18 19 20 21 22 23" at bounding box center [870, 224] width 31 height 28
select select "22"
click at [855, 210] on select "00 01 02 03 04 05 06 07 08 09 10 11 12 13 14 15 16 17 18 19 20 21 22 23" at bounding box center [870, 224] width 31 height 28
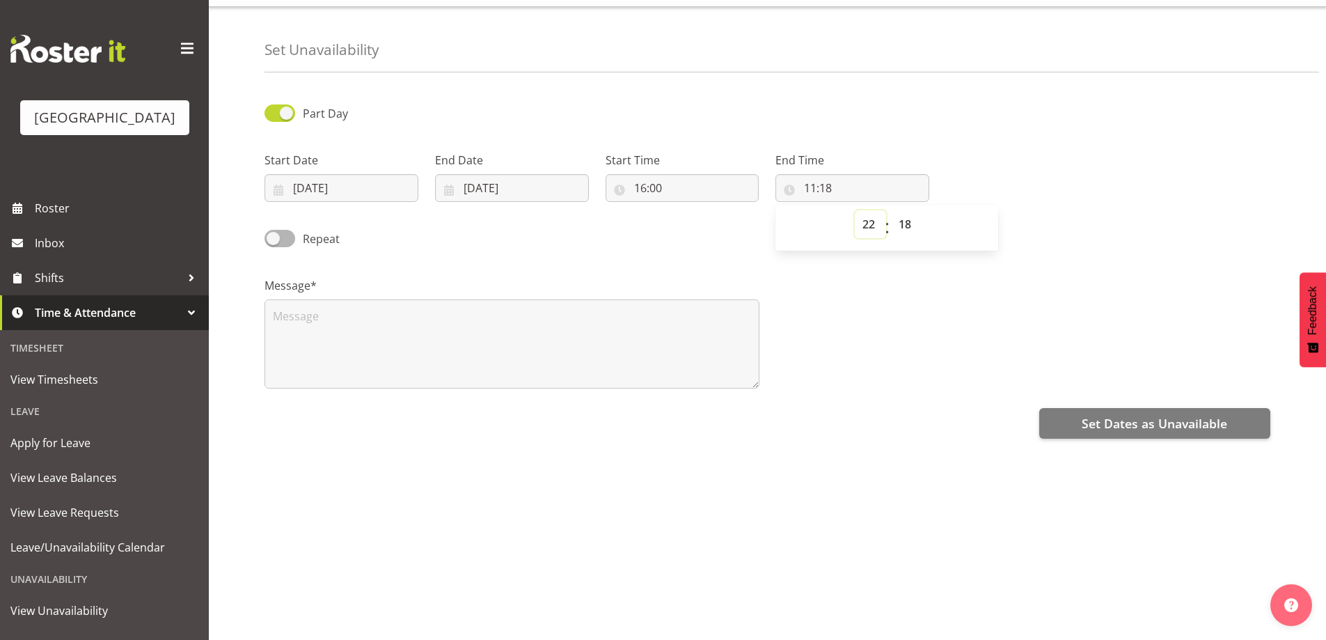
type input "22:18"
click at [904, 212] on select "00 01 02 03 04 05 06 07 08 09 10 11 12 13 14 15 16 17 18 19 20 21 22 23 24 25 2…" at bounding box center [906, 224] width 31 height 28
select select "0"
click at [891, 210] on select "00 01 02 03 04 05 06 07 08 09 10 11 12 13 14 15 16 17 18 19 20 21 22 23 24 25 2…" at bounding box center [906, 224] width 31 height 28
type input "22:00"
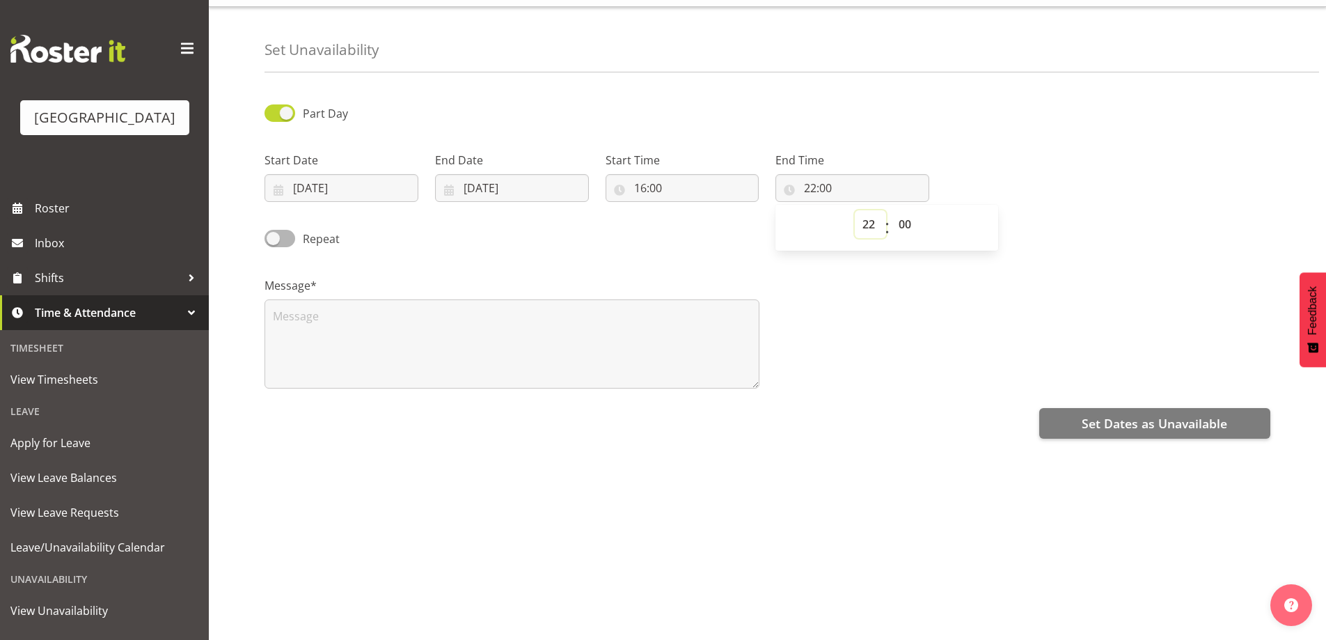
click at [864, 210] on select "00 01 02 03 04 05 06 07 08 09 10 11 12 13 14 15 16 17 18 19 20 21 22 23" at bounding box center [870, 224] width 31 height 28
select select "23"
click at [855, 210] on select "00 01 02 03 04 05 06 07 08 09 10 11 12 13 14 15 16 17 18 19 20 21 22 23" at bounding box center [870, 224] width 31 height 28
type input "23:00"
click at [544, 299] on textarea at bounding box center [512, 343] width 495 height 89
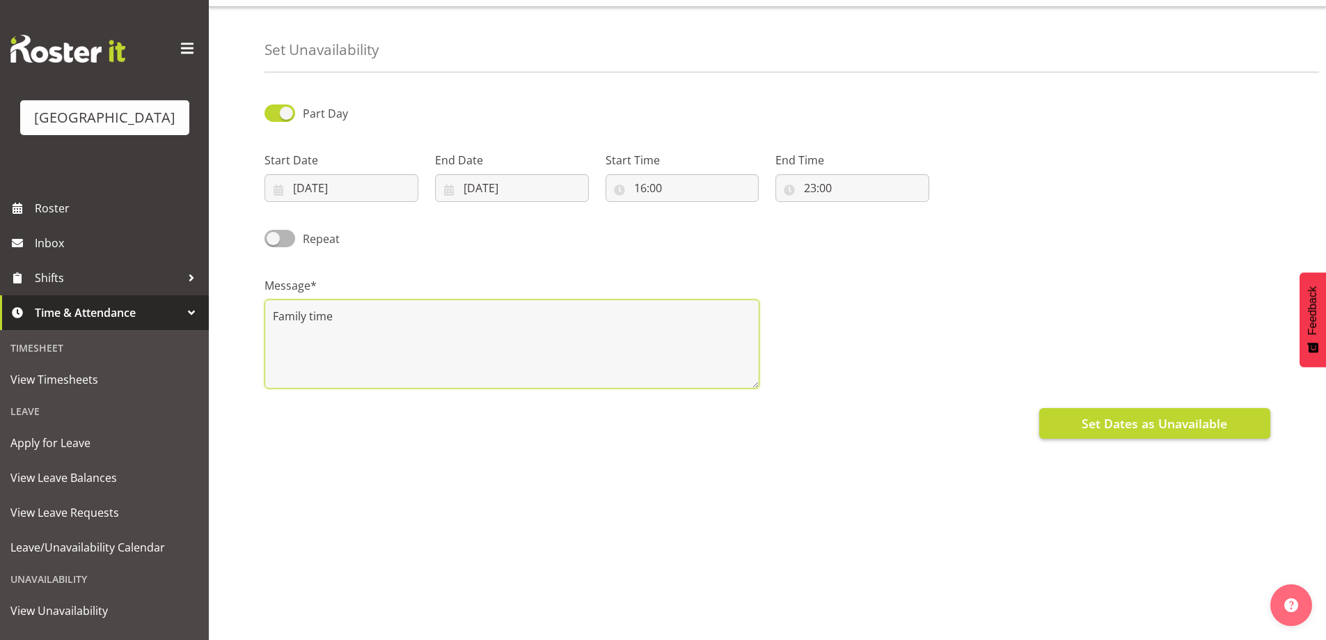
type textarea "Family time"
click at [1134, 414] on span "Set Dates as Unavailable" at bounding box center [1155, 423] width 146 height 18
